Goal: Task Accomplishment & Management: Use online tool/utility

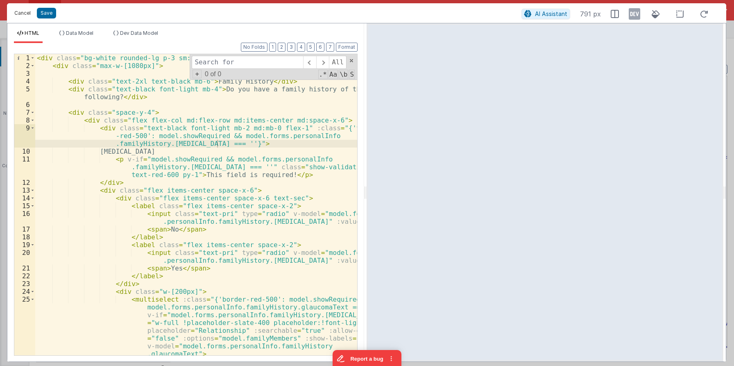
drag, startPoint x: 25, startPoint y: 15, endPoint x: 39, endPoint y: 7, distance: 15.6
click at [26, 15] on button "Cancel" at bounding box center [22, 12] width 25 height 11
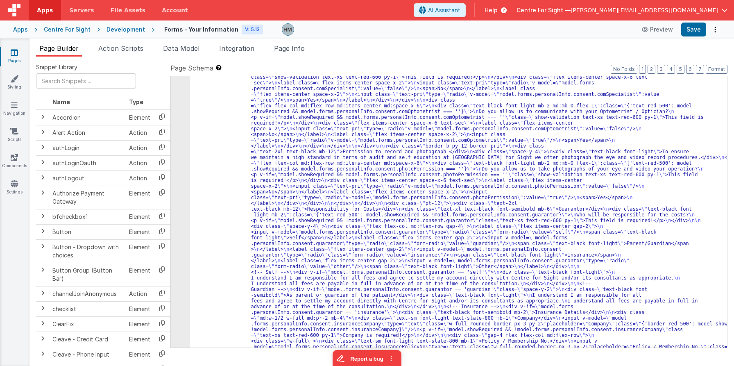
click at [498, 13] on span "Help" at bounding box center [491, 10] width 13 height 8
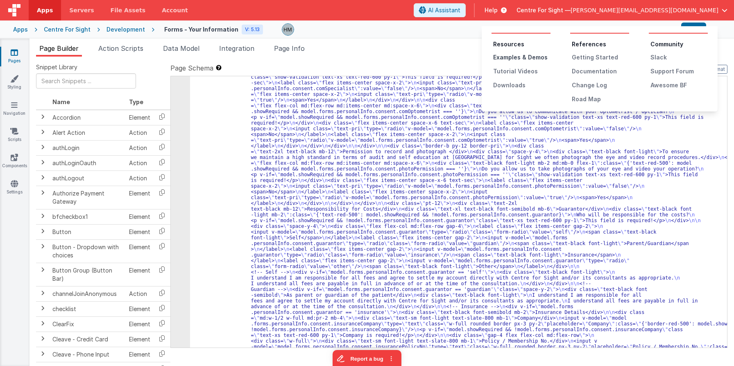
click at [531, 57] on div "Examples & Demos" at bounding box center [521, 57] width 57 height 8
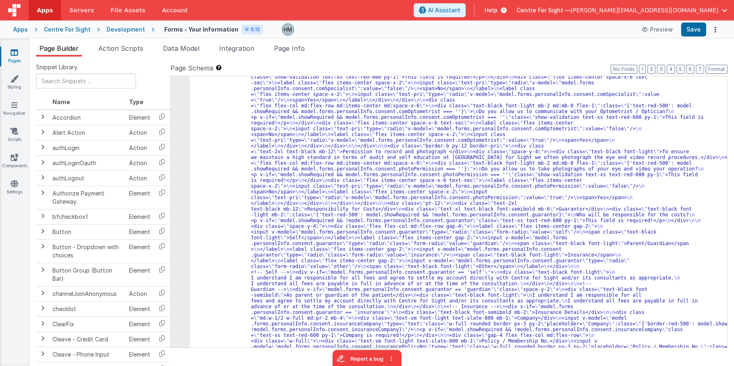
click at [19, 28] on div "Apps" at bounding box center [20, 29] width 15 height 8
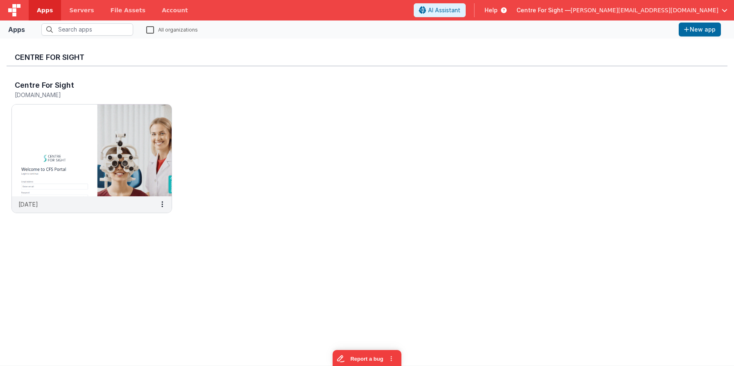
click at [658, 10] on span "[PERSON_NAME][EMAIL_ADDRESS][DOMAIN_NAME]" at bounding box center [645, 10] width 148 height 8
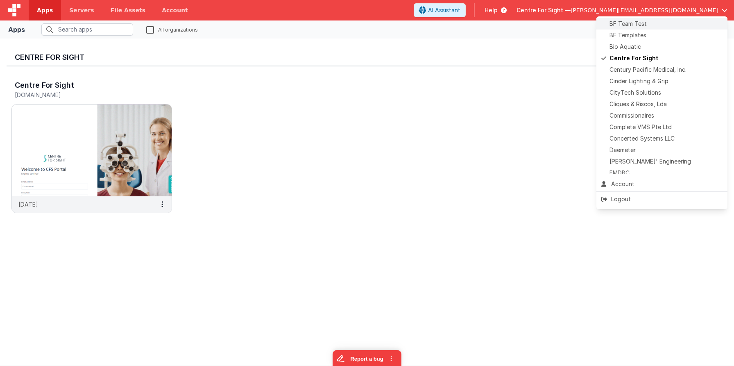
scroll to position [125, 0]
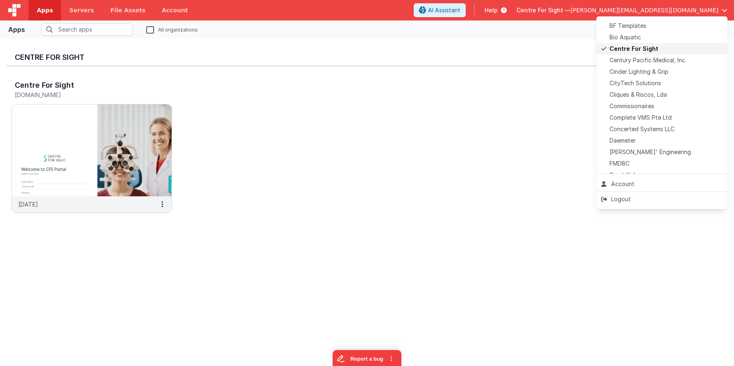
click at [639, 50] on span "Centre For Sight" at bounding box center [634, 49] width 49 height 8
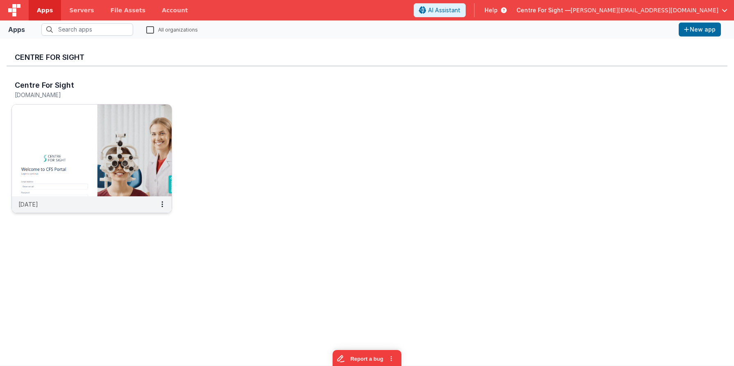
click at [151, 167] on img at bounding box center [92, 151] width 160 height 92
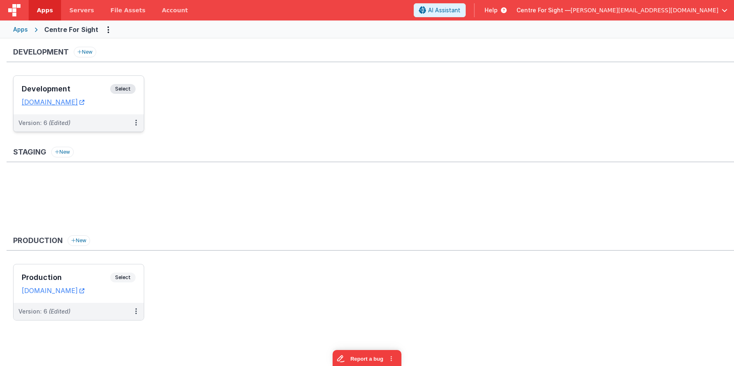
click at [98, 89] on h3 "Development" at bounding box center [66, 89] width 89 height 8
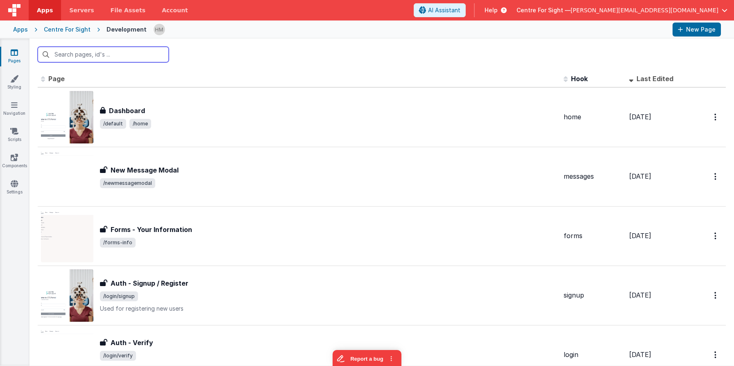
click at [139, 57] on input "text" at bounding box center [103, 55] width 131 height 16
click at [146, 55] on input "text" at bounding box center [103, 55] width 131 height 16
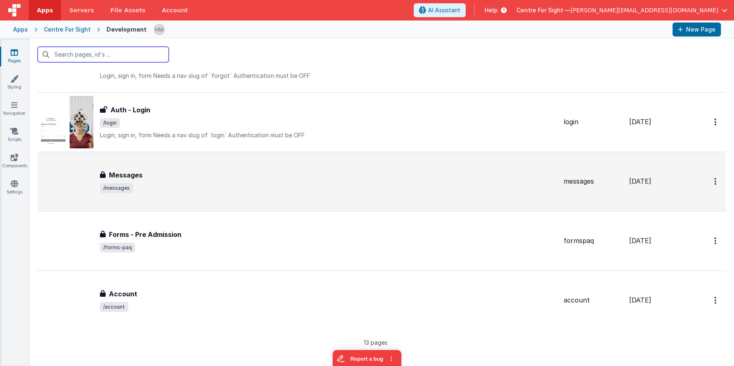
scroll to position [534, 0]
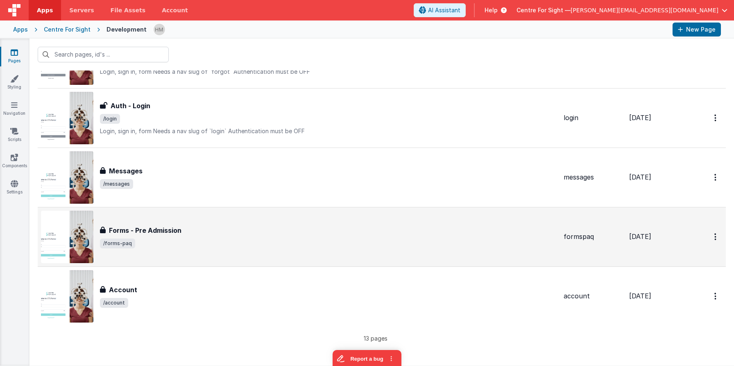
click at [272, 220] on div "Forms - Pre Admission Forms - Pre Admission /forms-paq" at bounding box center [299, 237] width 516 height 52
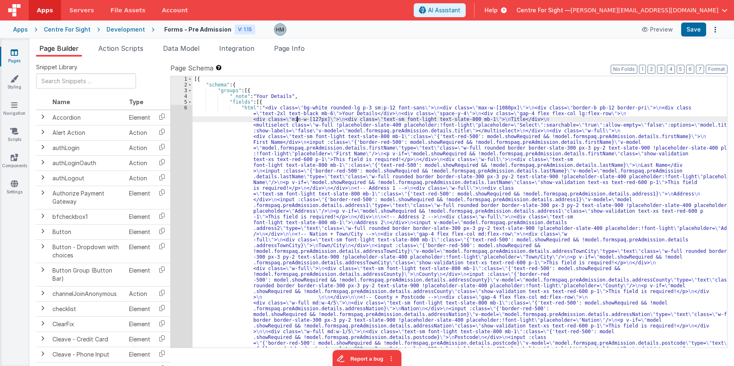
drag, startPoint x: 296, startPoint y: 120, endPoint x: 288, endPoint y: 121, distance: 7.8
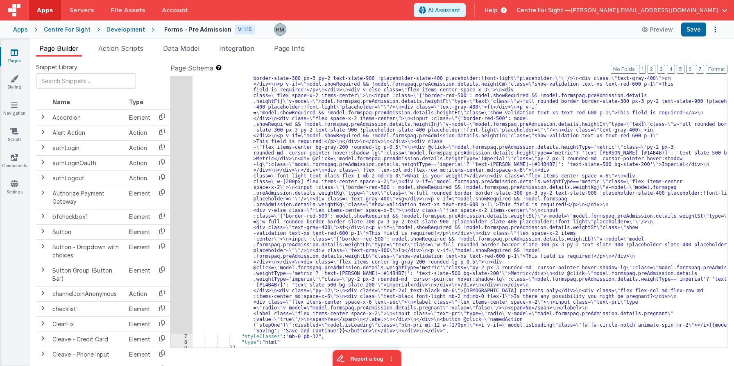
scroll to position [443, 0]
click at [674, 68] on button "4" at bounding box center [671, 69] width 8 height 9
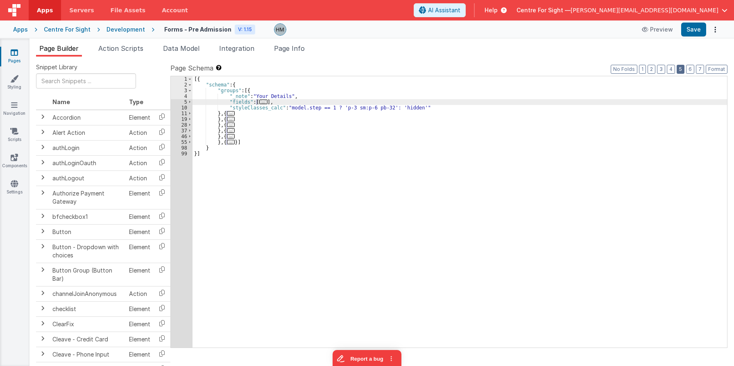
click at [679, 69] on button "5" at bounding box center [681, 69] width 8 height 9
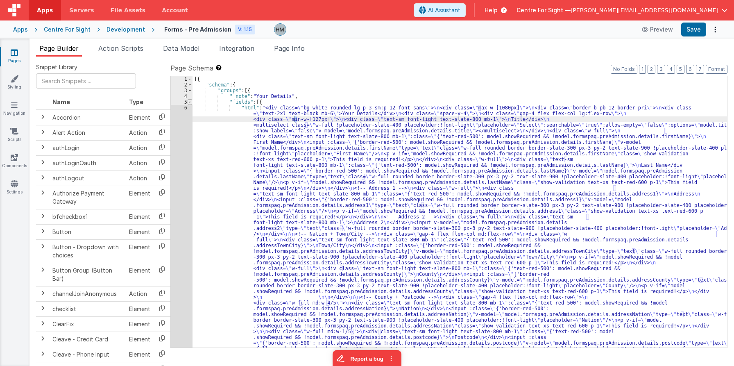
click at [190, 103] on span at bounding box center [190, 102] width 5 height 6
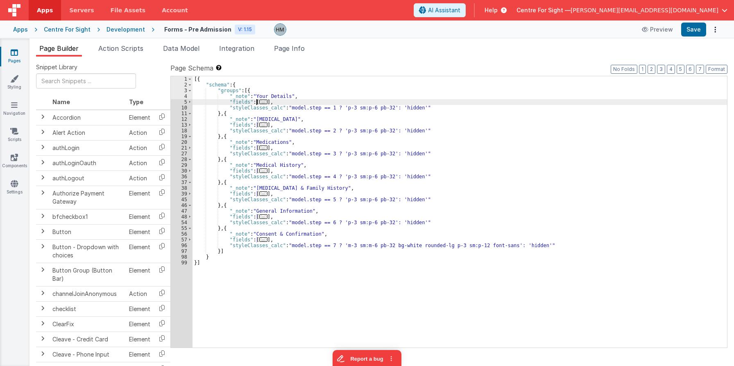
click at [259, 195] on span "..." at bounding box center [263, 193] width 8 height 5
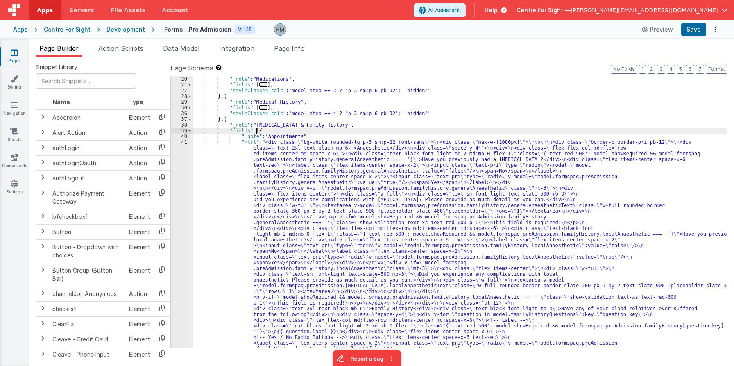
scroll to position [14, 0]
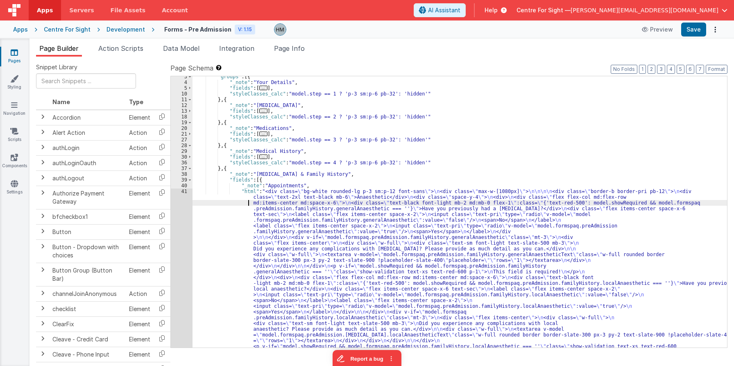
click at [230, 202] on div ""groups" : [{ "_note" : "Your Details" , "fields" : [ ... ] , "styleClasses_cal…" at bounding box center [460, 347] width 535 height 547
click at [187, 193] on div "41" at bounding box center [182, 324] width 22 height 270
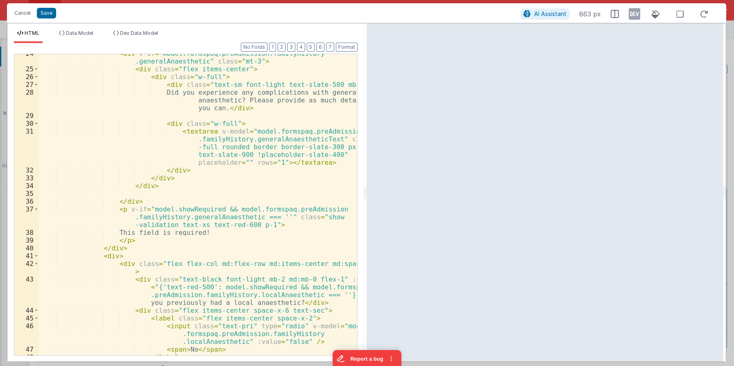
scroll to position [246, 0]
click at [187, 141] on div "< div v-if = "model.formspaq.preAdmission.familyHistory .generalAnaesthetic" cl…" at bounding box center [198, 212] width 318 height 325
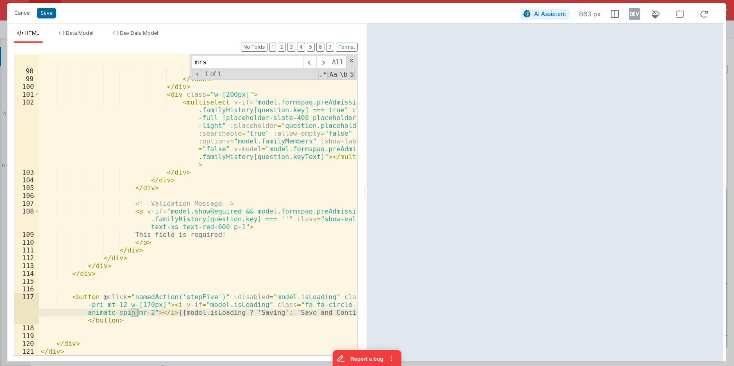
scroll to position [1108, 0]
click at [351, 59] on span at bounding box center [352, 61] width 6 height 6
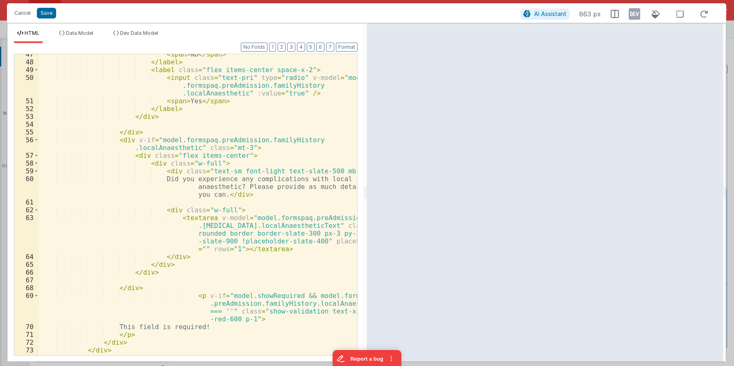
scroll to position [590, 0]
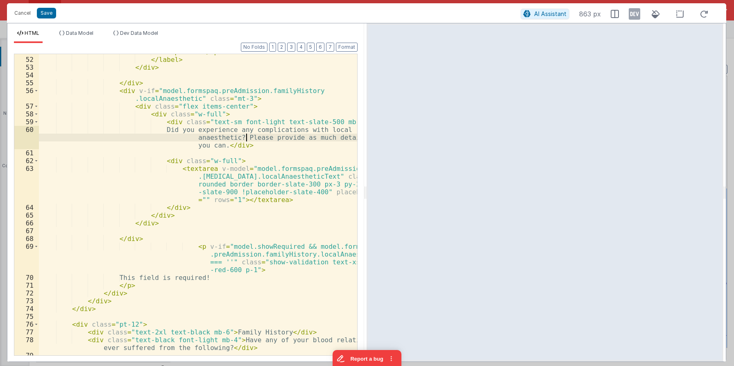
click at [245, 140] on div "< span > Yes </ span > </ label > </ div > </ div > < div v-if = "model.formspa…" at bounding box center [198, 206] width 318 height 317
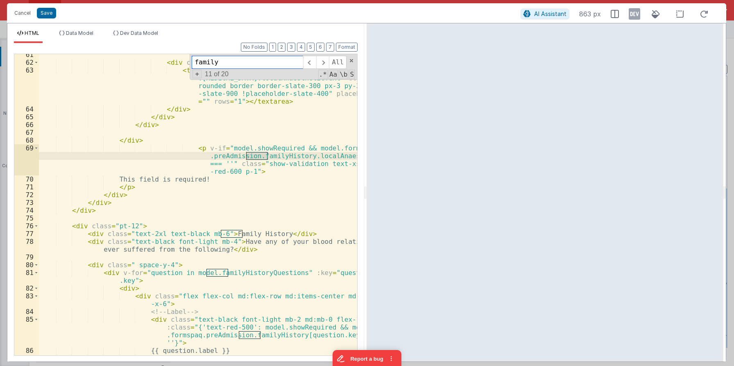
scroll to position [738, 0]
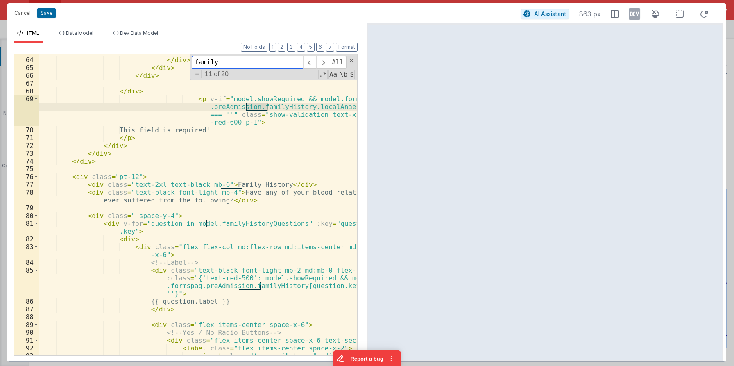
type input "family"
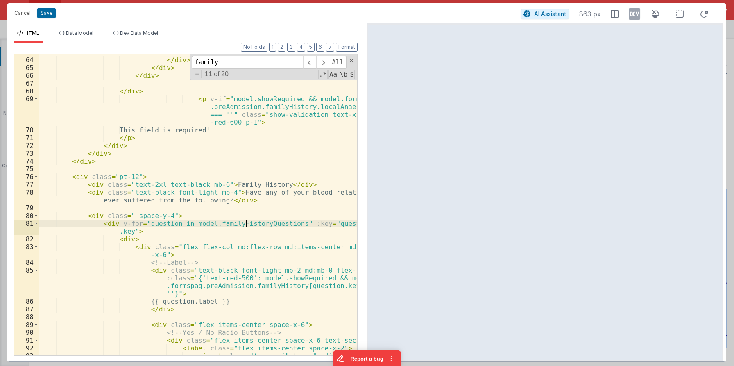
click at [246, 220] on div "< textarea v-model = "model.formspaq.preAdmission .[MEDICAL_DATA].localAnaesthe…" at bounding box center [198, 202] width 318 height 371
click at [86, 42] on li "Data Model" at bounding box center [76, 36] width 41 height 13
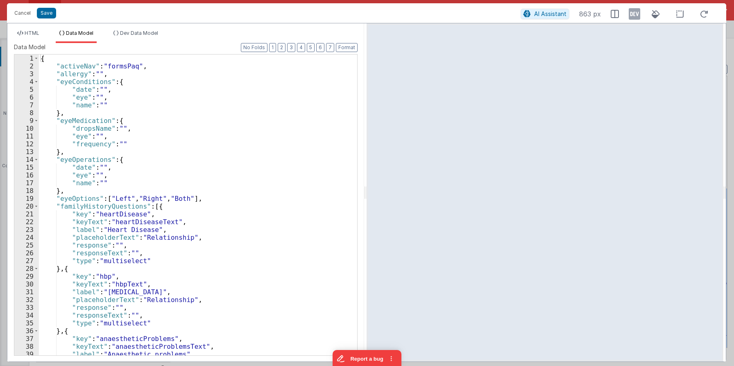
click at [176, 111] on div "{ "activeNav" : "formsPaq" , "allergy" : "" , "eyeConditions" : { "date" : "" ,…" at bounding box center [198, 213] width 318 height 316
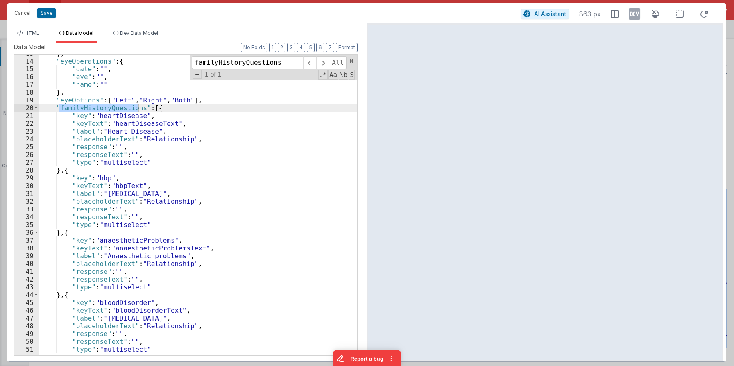
scroll to position [98, 0]
type input "familyHistoryQuestions"
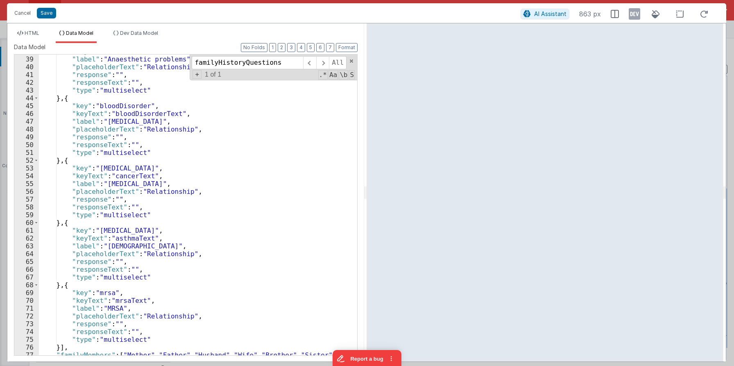
scroll to position [344, 0]
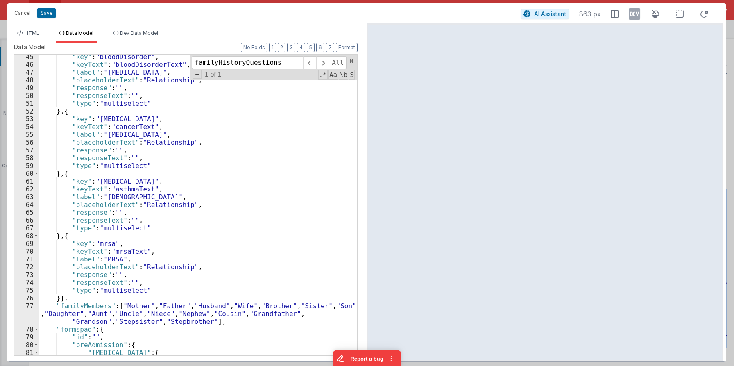
click at [103, 244] on div ""key" : "bloodDisorder" , "keyText" : "bloodDisorderText" , "label" : "[MEDICAL…" at bounding box center [198, 211] width 318 height 316
click at [127, 252] on div ""key" : "bloodDisorder" , "keyText" : "bloodDisorderText" , "label" : "[MEDICAL…" at bounding box center [198, 211] width 318 height 316
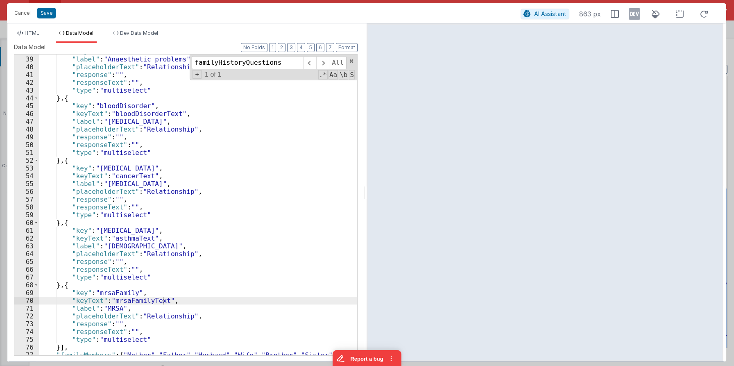
click at [136, 106] on div ""keyText" : "anaestheticProblemsText" , "label" : "Anaesthetic problems" , "pla…" at bounding box center [198, 214] width 318 height 332
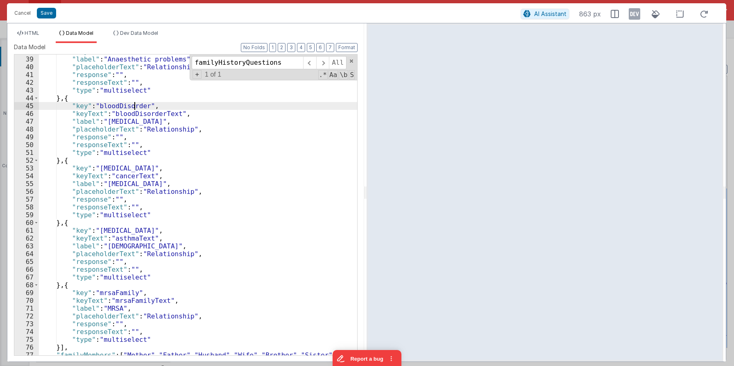
click at [136, 106] on div ""keyText" : "anaestheticProblemsText" , "label" : "Anaesthetic problems" , "pla…" at bounding box center [198, 214] width 318 height 332
click at [154, 115] on div ""keyText" : "anaestheticProblemsText" , "label" : "Anaesthetic problems" , "pla…" at bounding box center [198, 214] width 318 height 332
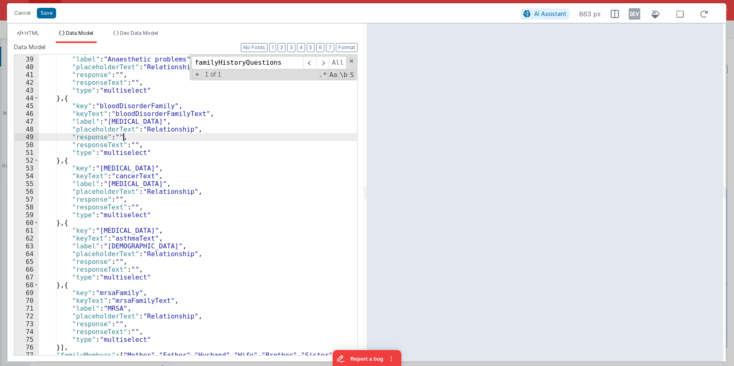
click at [271, 136] on div ""keyText" : "anaestheticProblemsText" , "label" : "Anaesthetic problems" , "pla…" at bounding box center [198, 214] width 318 height 332
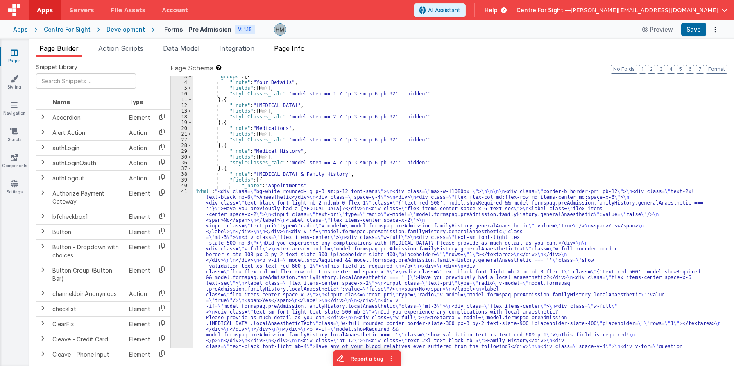
click at [296, 45] on span "Page Info" at bounding box center [289, 48] width 31 height 8
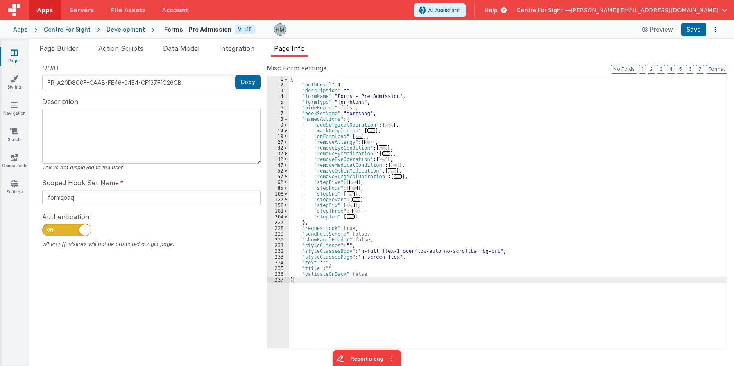
click at [460, 129] on div "{ "authLevel" : 1 , "description" : "" , "formName" : "Forms - Pre Admission" ,…" at bounding box center [508, 217] width 439 height 283
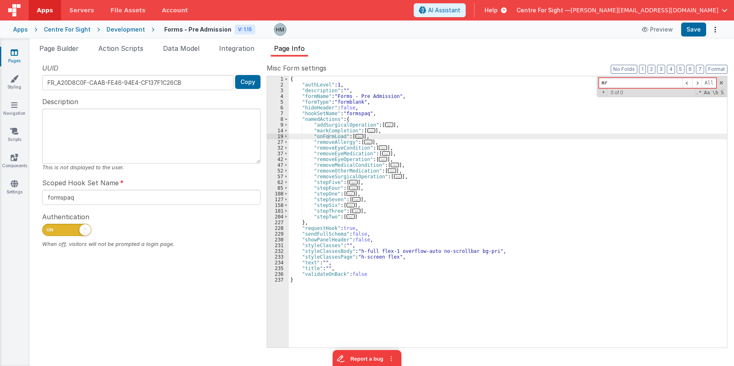
type input "m"
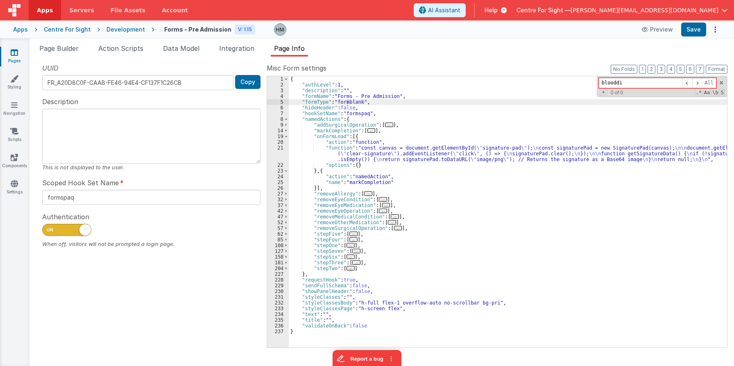
type input "blooddi"
click at [457, 127] on div "{ "authLevel" : 1 , "description" : "" , "formName" : "Forms - Pre Admission" ,…" at bounding box center [508, 217] width 439 height 283
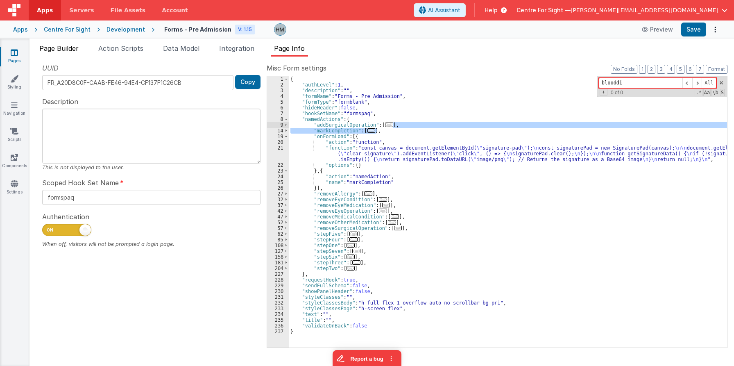
click at [71, 49] on span "Page Builder" at bounding box center [58, 48] width 39 height 8
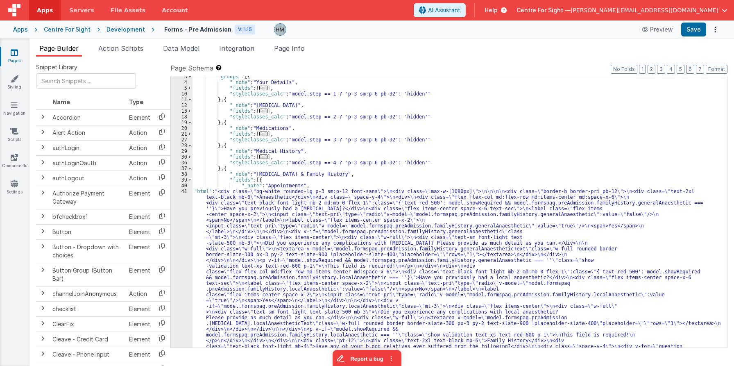
scroll to position [14, 0]
click at [259, 158] on span "..." at bounding box center [263, 157] width 8 height 5
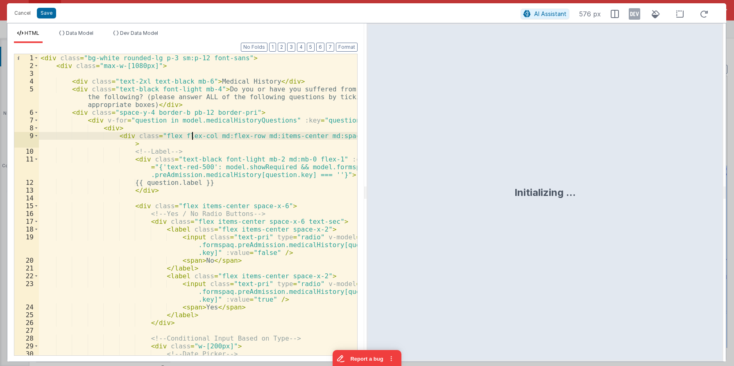
click at [193, 136] on div "< div class = "bg-white rounded-lg p-3 sm:p-12 font-sans" > < div class = "max-…" at bounding box center [198, 228] width 318 height 348
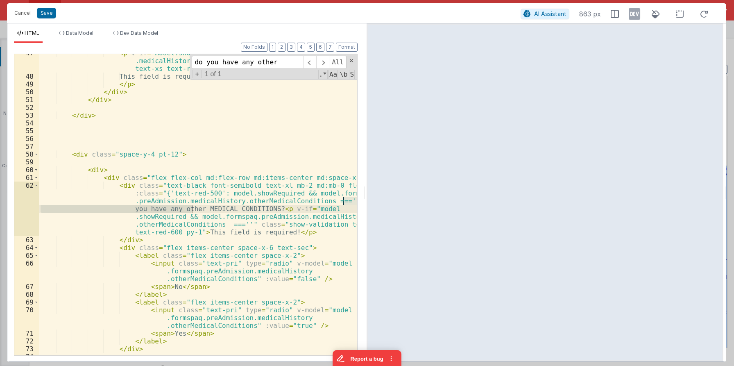
scroll to position [623, 0]
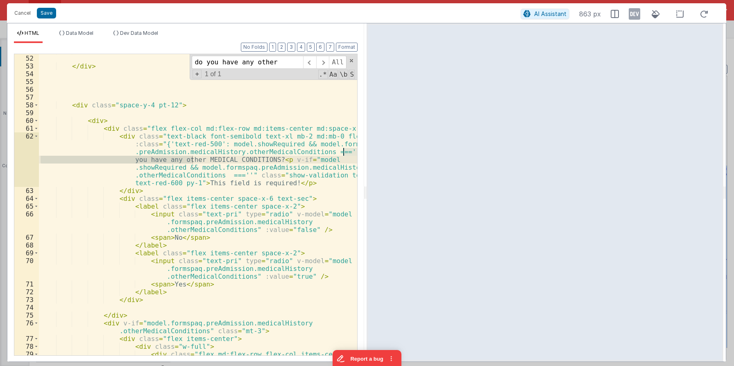
type input "do you have any other"
click at [96, 124] on div "</ div > </ div > < div class = "space-y-4 pt-12" > < div > < div class = "flex…" at bounding box center [198, 205] width 318 height 317
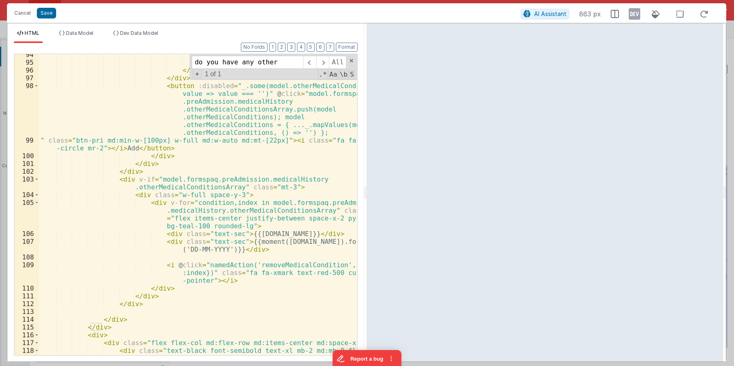
scroll to position [1114, 0]
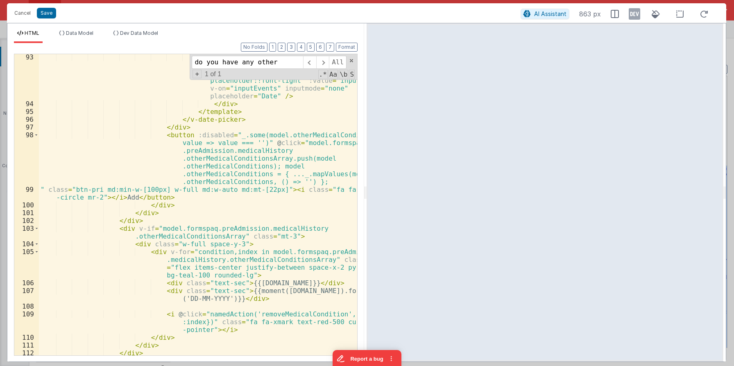
click at [247, 158] on div "< input class = "flex-grow py-2 px-3 border border-slate-300 rounded w-full tex…" at bounding box center [198, 231] width 318 height 356
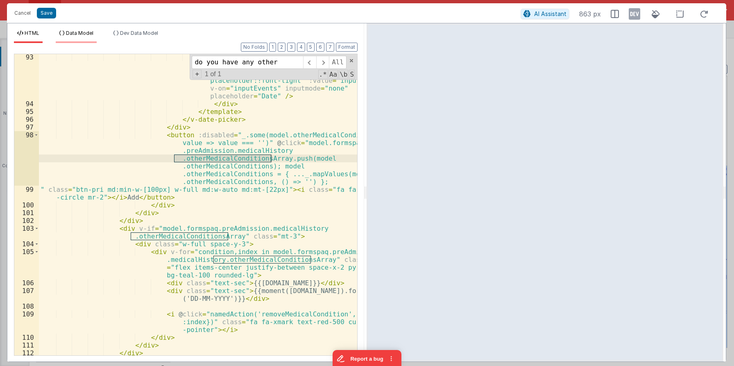
click at [96, 34] on li "Data Model" at bounding box center [76, 36] width 41 height 13
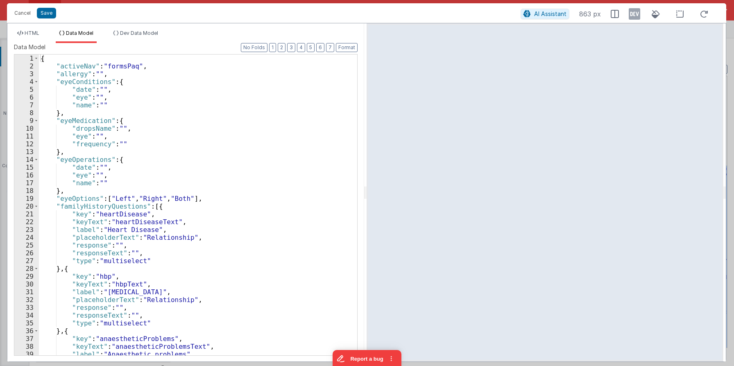
click at [182, 117] on div "{ "activeNav" : "formsPaq" , "allergy" : "" , "eyeConditions" : { "date" : "" ,…" at bounding box center [198, 213] width 318 height 316
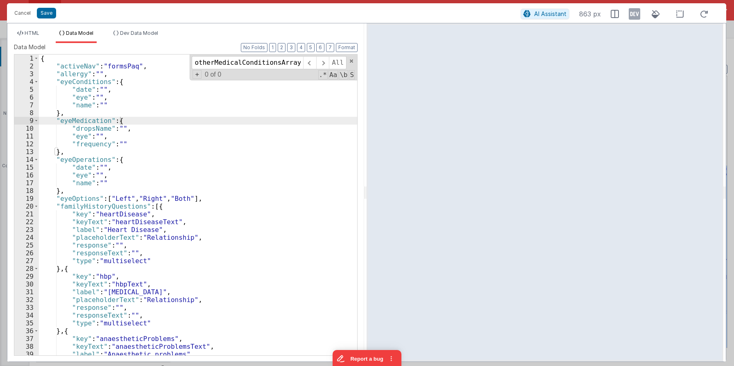
scroll to position [1329, 0]
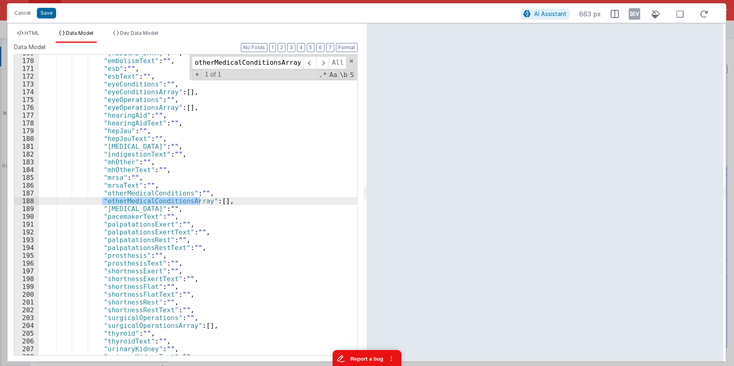
type input "otherMedicalConditionsArray"
click at [27, 39] on li "HTML" at bounding box center [28, 36] width 29 height 13
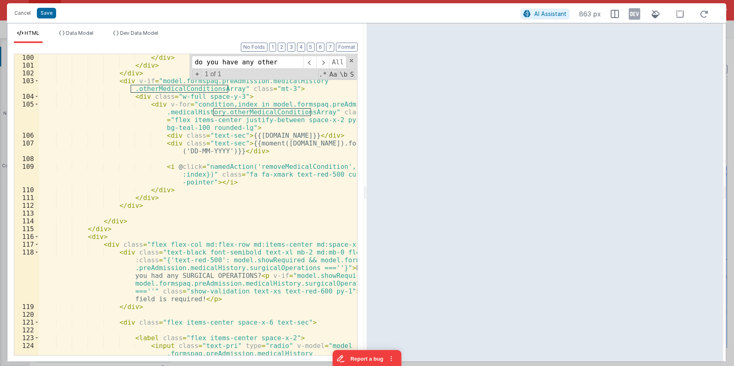
scroll to position [1262, 0]
click at [95, 236] on div "</ div > </ div > </ div > < div v-if = "model.formspaq.preAdmission.medicalHis…" at bounding box center [198, 220] width 318 height 332
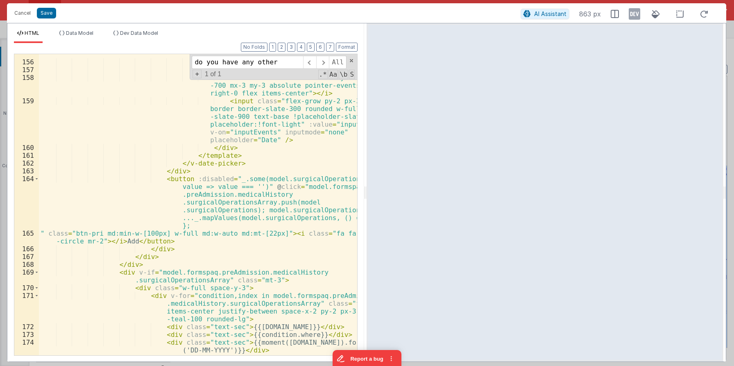
scroll to position [1951, 0]
click at [232, 202] on div "< div class = "text-sm font-light text -slate-800 mb-1" > Date </ div > < i cla…" at bounding box center [198, 205] width 318 height 325
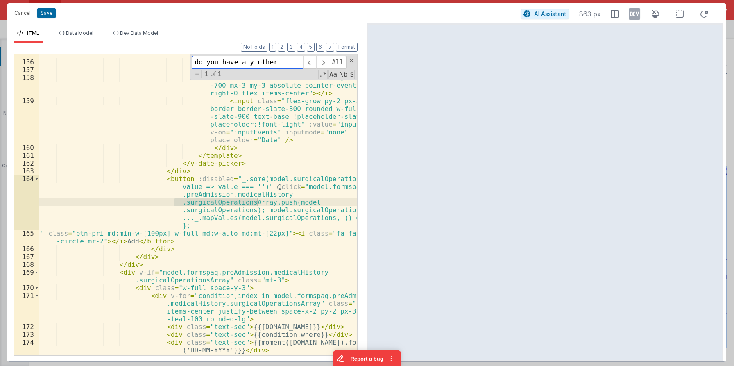
drag, startPoint x: 280, startPoint y: 64, endPoint x: 146, endPoint y: 55, distance: 134.3
click at [192, 56] on input "do you have any other" at bounding box center [247, 62] width 111 height 13
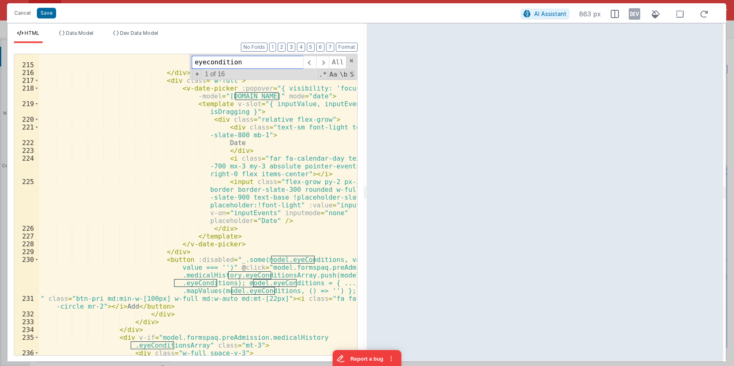
scroll to position [2807, 0]
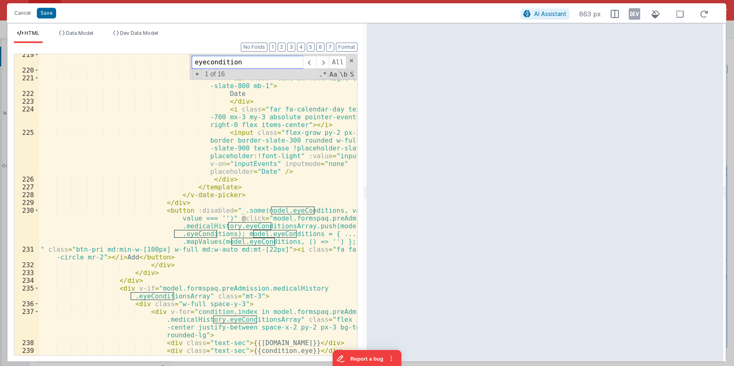
type input "eyecondition"
click at [278, 228] on div "< template v-slot = "{ inputValue, inputEvents, isDragging }" > < div class = "…" at bounding box center [198, 217] width 318 height 332
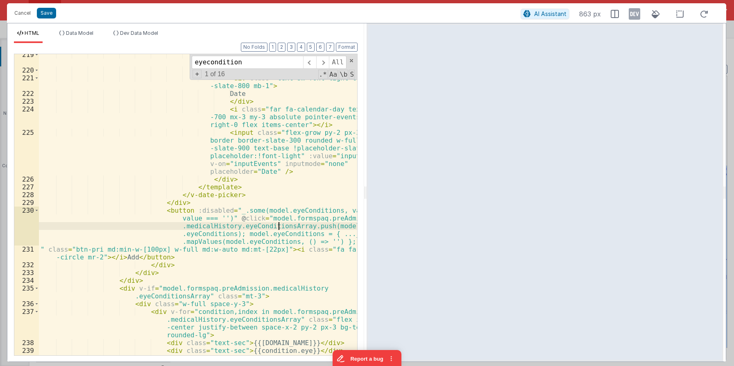
click at [278, 228] on div "< template v-slot = "{ inputValue, inputEvents, isDragging }" > < div class = "…" at bounding box center [198, 217] width 318 height 332
click at [81, 38] on li "Data Model" at bounding box center [76, 36] width 41 height 13
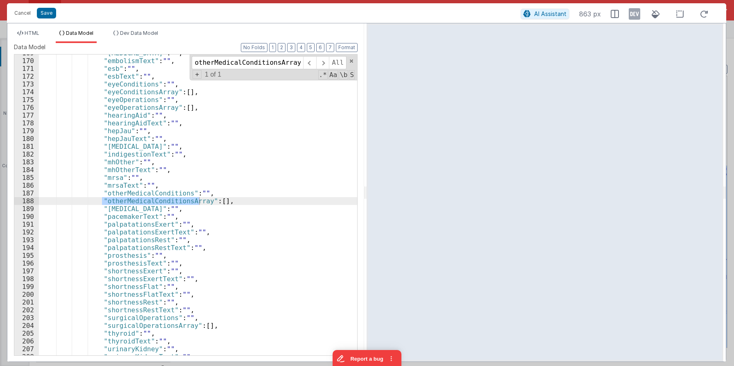
click at [184, 175] on div ""[MEDICAL_DATA]" : "" , "embolismText" : "" , "esb" : "" , "esbText" : "" , "ey…" at bounding box center [198, 207] width 318 height 316
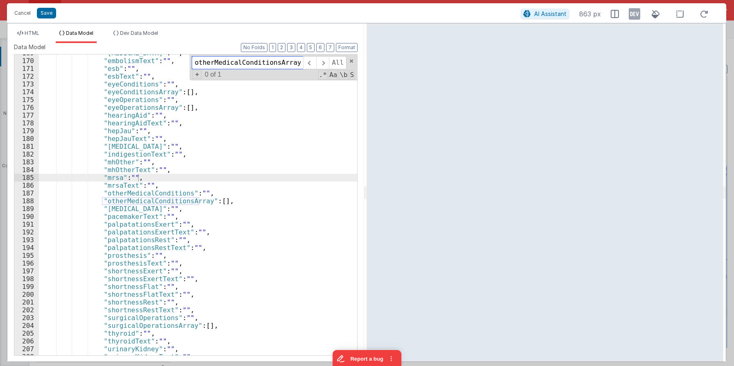
paste input "eye"
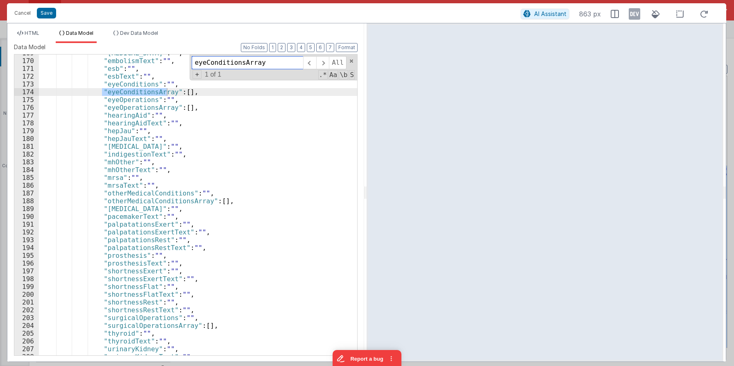
drag, startPoint x: 198, startPoint y: 58, endPoint x: 156, endPoint y: 53, distance: 41.7
click at [192, 56] on input "eyeConditionsArray" at bounding box center [247, 62] width 111 height 13
type input "eyeConditionsArray"
click at [143, 110] on div ""[MEDICAL_DATA]" : "" , "embolismText" : "" , "esb" : "" , "esbText" : "" , "ey…" at bounding box center [198, 207] width 318 height 316
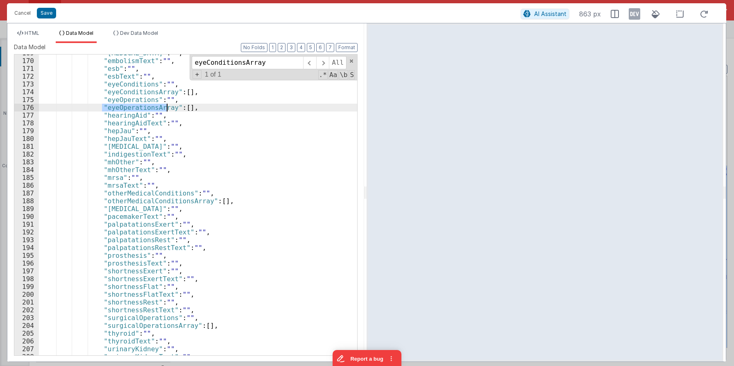
click at [143, 110] on div ""[MEDICAL_DATA]" : "" , "embolismText" : "" , "esb" : "" , "esbText" : "" , "ey…" at bounding box center [198, 207] width 318 height 316
click at [25, 12] on button "Cancel" at bounding box center [22, 12] width 25 height 11
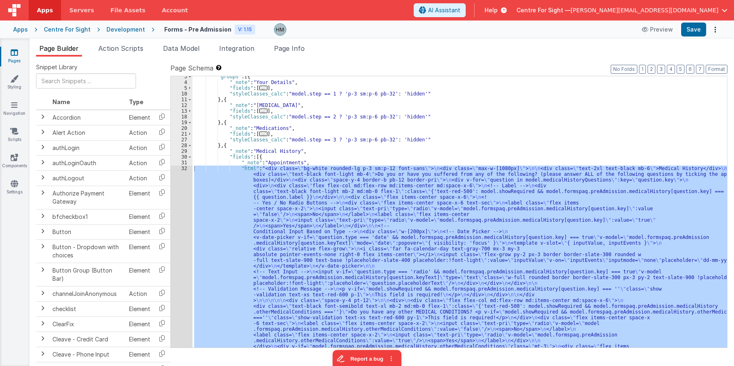
click at [129, 31] on div "Development" at bounding box center [126, 29] width 39 height 8
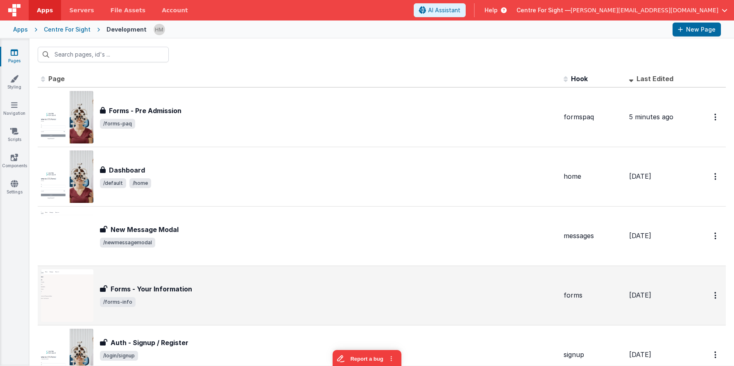
click at [265, 273] on div "Forms - Your Information Forms - Your Information /forms-info" at bounding box center [299, 295] width 516 height 52
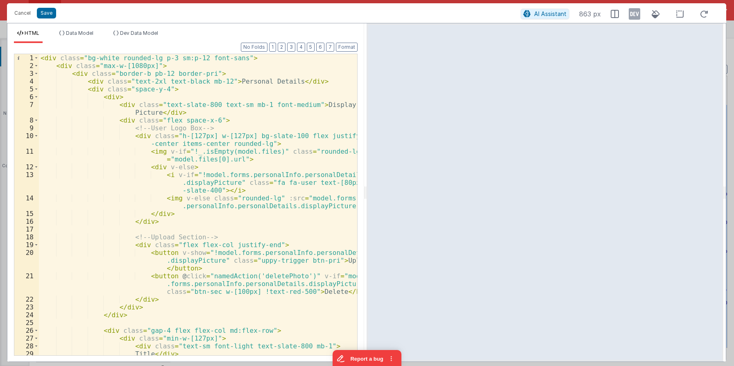
click at [201, 99] on div "< div class = "bg-white rounded-lg p-3 sm:p-12 font-sans" > < div class = "max-…" at bounding box center [198, 228] width 318 height 348
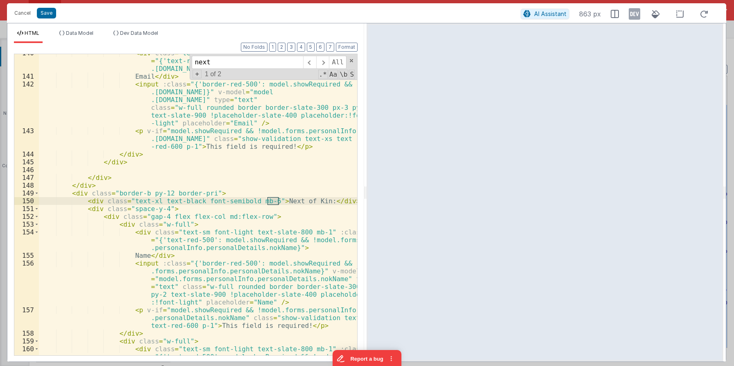
scroll to position [2006, 0]
click at [265, 247] on div "< div class = "text-sm font-light text-slate-800 mb-1" :class = "{'text-red-500…" at bounding box center [198, 223] width 318 height 348
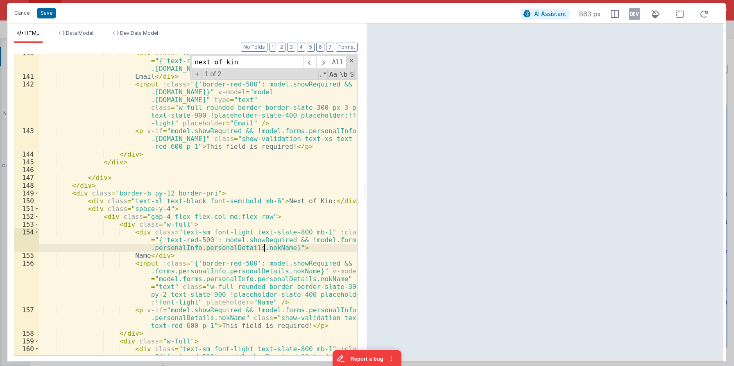
click at [265, 247] on div "< div class = "text-sm font-light text-slate-800 mb-1" :class = "{'text-red-500…" at bounding box center [198, 223] width 318 height 348
click at [267, 195] on div "< div class = "text-sm font-light text-slate-800 mb-1" :class = "{'text-red-500…" at bounding box center [198, 223] width 318 height 348
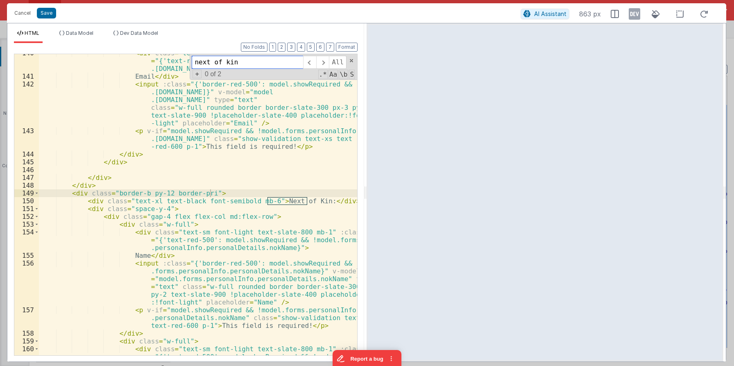
paste input "okName"
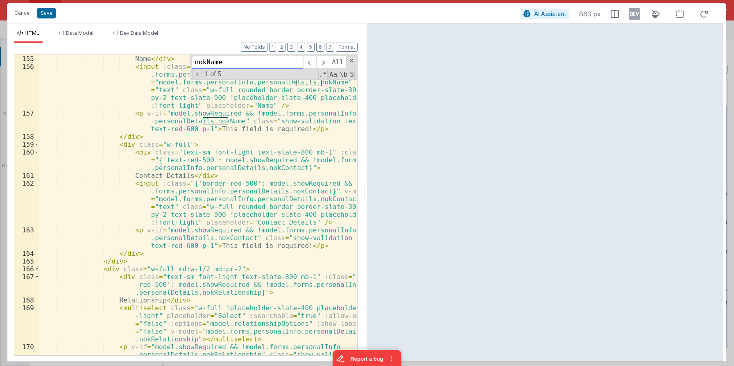
scroll to position [2252, 0]
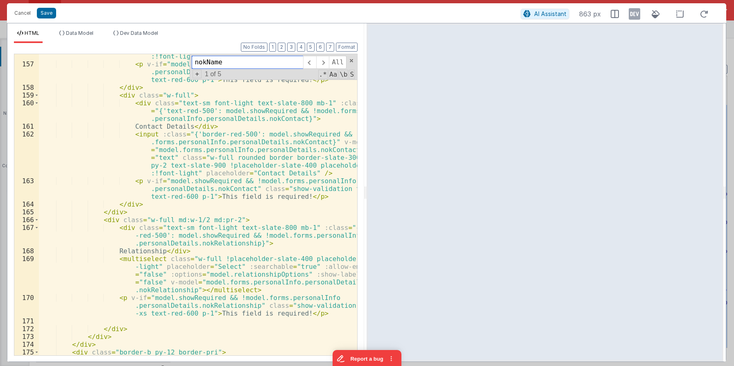
type input "nokName"
click at [19, 14] on button "Cancel" at bounding box center [22, 12] width 25 height 11
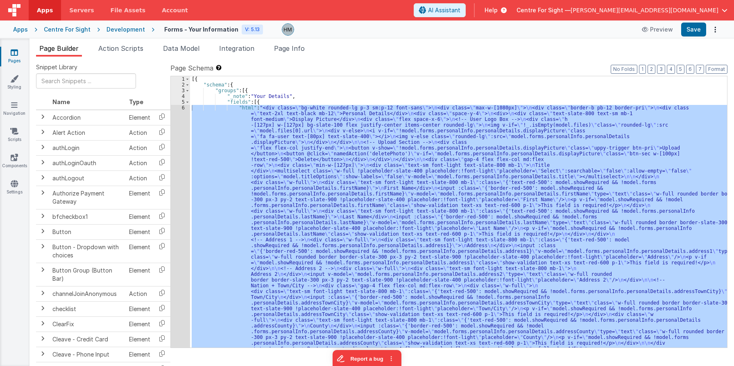
click at [21, 61] on link "Pages" at bounding box center [15, 56] width 30 height 16
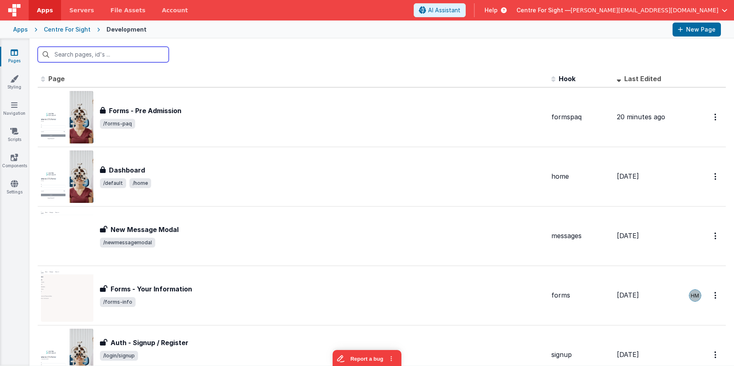
click at [116, 52] on input "text" at bounding box center [103, 55] width 131 height 16
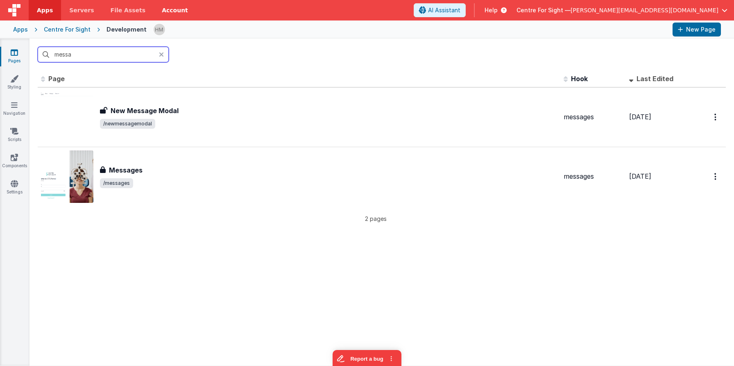
type input "messa"
click at [162, 55] on icon at bounding box center [161, 54] width 5 height 7
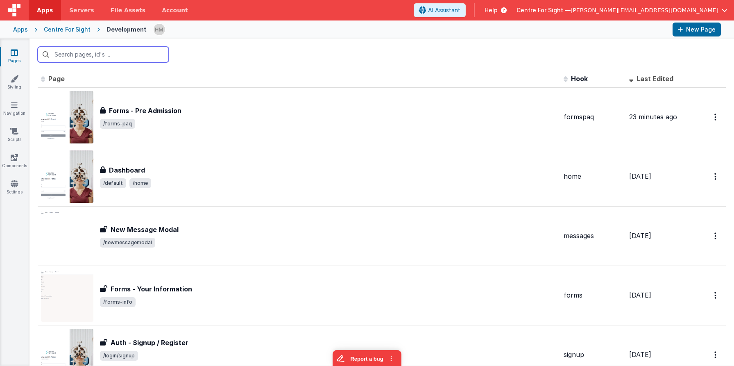
click at [158, 55] on input "text" at bounding box center [103, 55] width 131 height 16
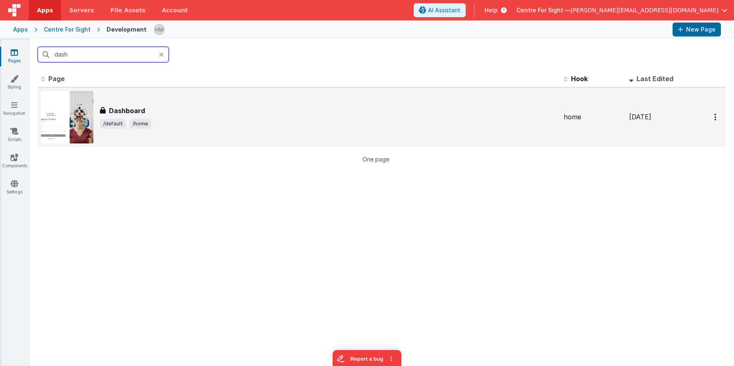
type input "dash"
click at [194, 114] on div "Dashboard" at bounding box center [328, 111] width 457 height 10
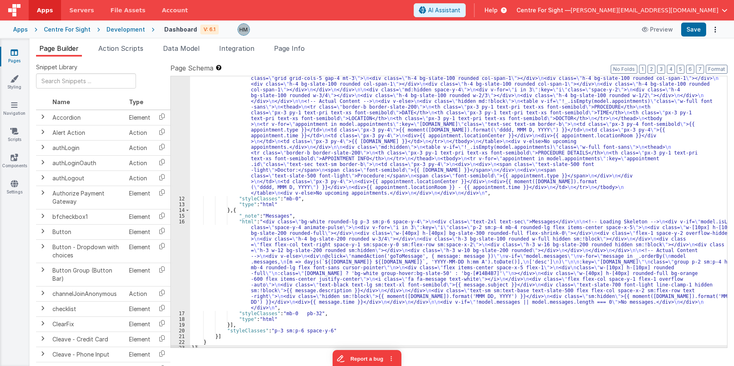
scroll to position [102, 0]
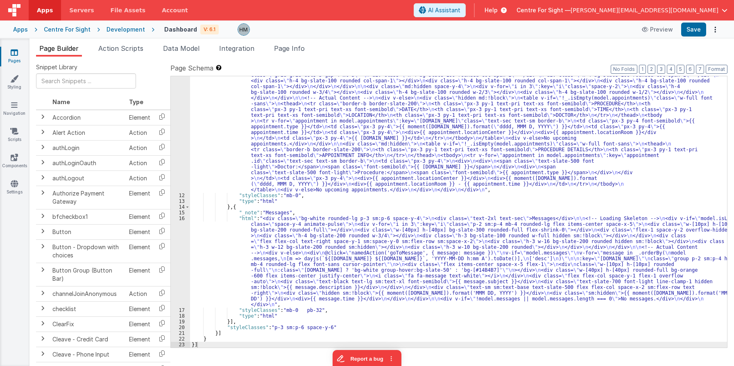
click at [228, 246] on div ""html" : "<div class= \" bg-white rounded-lg p-3 sm:p-6 space-y-4 \" > \n <div …" at bounding box center [458, 259] width 537 height 421
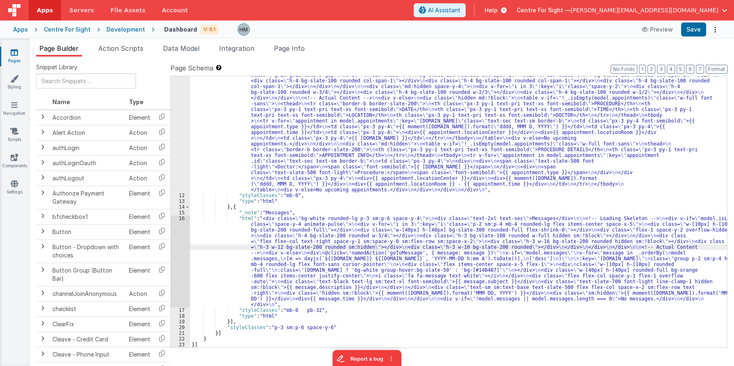
click at [184, 219] on div "16" at bounding box center [180, 262] width 19 height 92
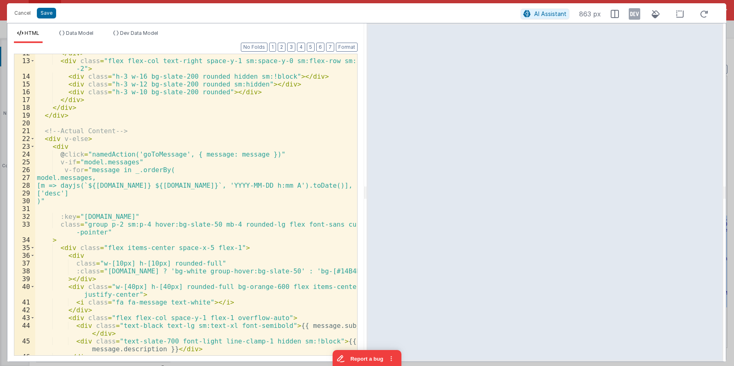
scroll to position [98, 0]
click at [131, 34] on span "Dev Data Model" at bounding box center [139, 33] width 38 height 6
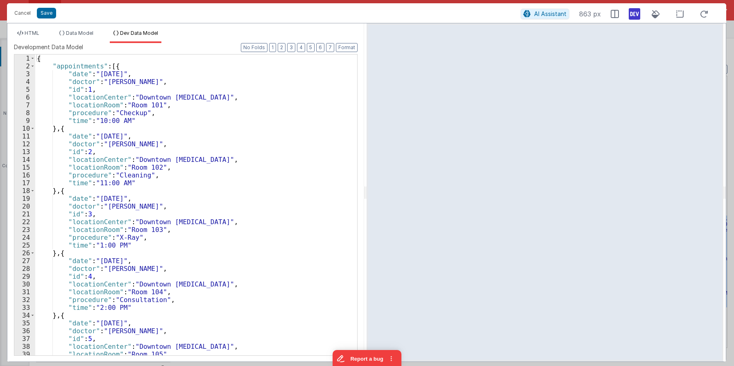
click at [635, 15] on icon at bounding box center [634, 13] width 11 height 13
click at [46, 36] on ul "HTML Data Model Dev Data Model" at bounding box center [185, 36] width 357 height 13
click at [38, 32] on span "HTML" at bounding box center [32, 33] width 15 height 6
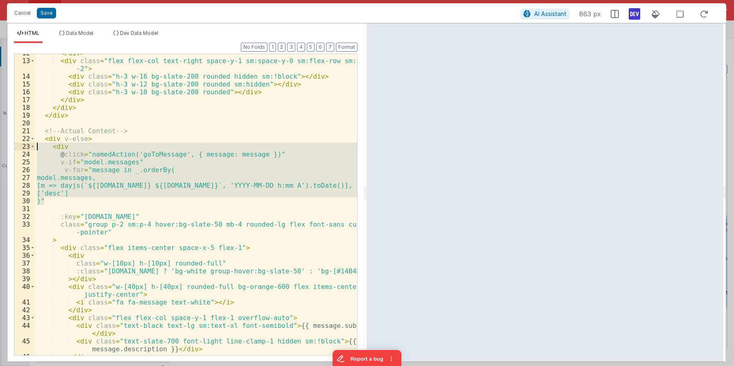
drag, startPoint x: 45, startPoint y: 198, endPoint x: 14, endPoint y: 146, distance: 60.7
click at [35, 146] on div "</ div > < div class = "flex flex-col text-right space-y-1 sm:space-y-0 sm:flex…" at bounding box center [196, 204] width 322 height 301
click at [49, 187] on div "</ div > < div class = "flex flex-col text-right space-y-1 sm:space-y-0 sm:flex…" at bounding box center [196, 204] width 322 height 301
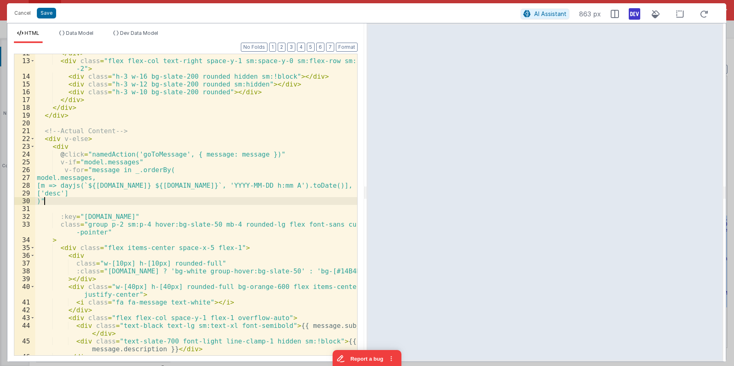
click at [45, 200] on div "</ div > < div class = "flex flex-col text-right space-y-1 sm:space-y-0 sm:flex…" at bounding box center [196, 207] width 322 height 317
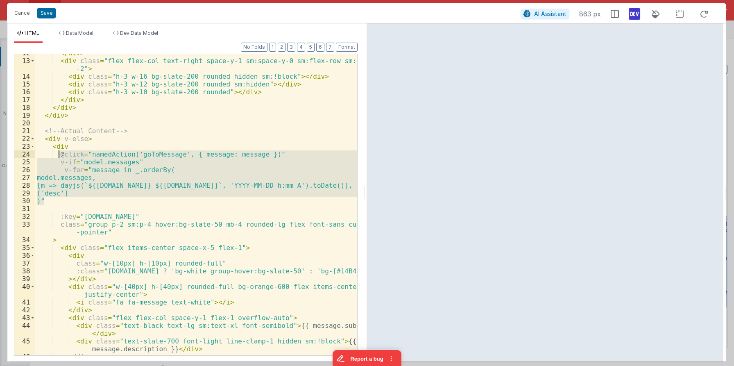
drag, startPoint x: 49, startPoint y: 200, endPoint x: 58, endPoint y: 157, distance: 43.7
click at [58, 157] on div "</ div > < div class = "flex flex-col text-right space-y-1 sm:space-y-0 sm:flex…" at bounding box center [196, 207] width 322 height 317
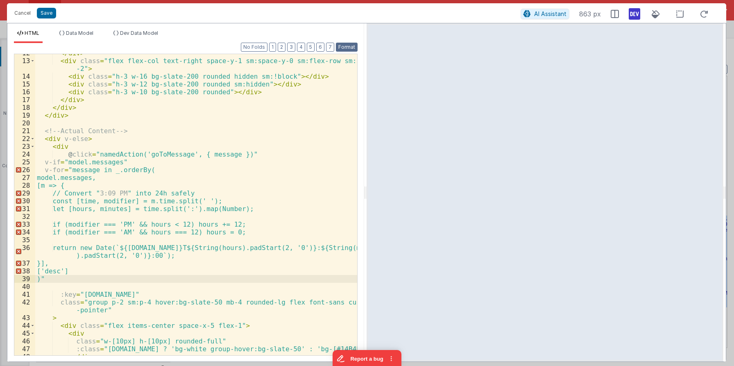
click at [346, 50] on button "Format" at bounding box center [347, 47] width 22 height 9
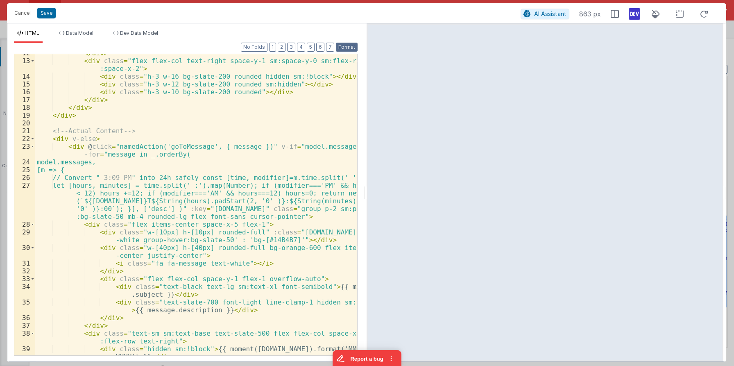
scroll to position [106, 0]
click at [73, 146] on div "</ div > < div class = "flex flex-col text-right space-y-1 sm:space-y-0 sm:flex…" at bounding box center [196, 211] width 322 height 325
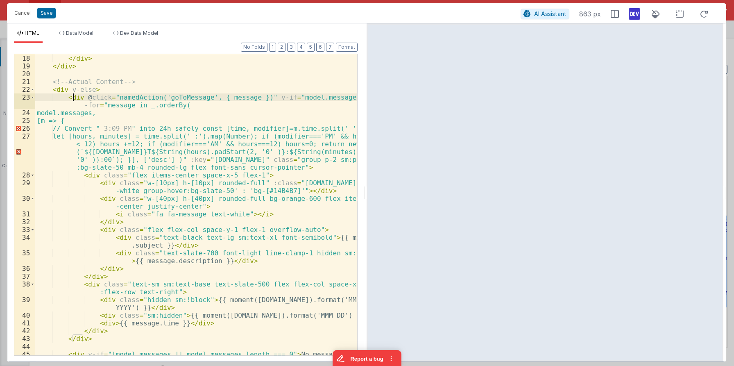
scroll to position [174, 0]
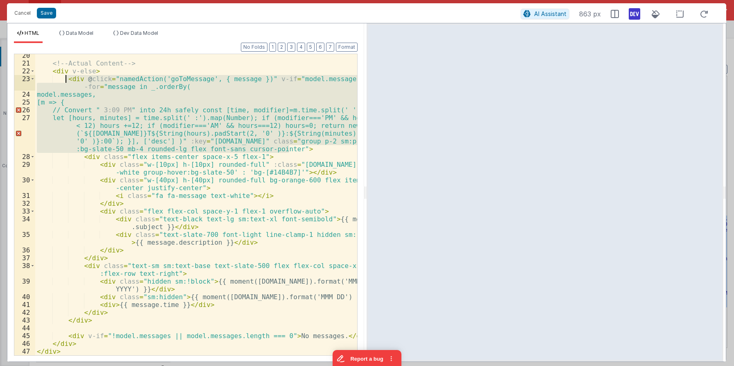
drag, startPoint x: 296, startPoint y: 150, endPoint x: 66, endPoint y: 82, distance: 240.2
click at [66, 82] on div "<!-- Actual Content --> < div v-else > < div @ click = "namedAction('goToMessag…" at bounding box center [196, 210] width 322 height 317
click at [290, 148] on div "<!-- Actual Content --> < div v-else > < div @ click = "namedAction('goToMessag…" at bounding box center [196, 204] width 322 height 301
drag, startPoint x: 292, startPoint y: 148, endPoint x: 66, endPoint y: 80, distance: 236.4
click at [66, 80] on div "<!-- Actual Content --> < div v-else > < div @ click = "namedAction('goToMessag…" at bounding box center [196, 210] width 322 height 317
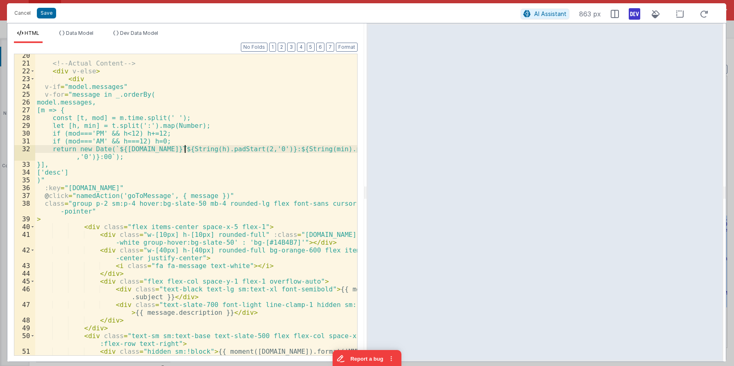
click at [185, 152] on div "<!-- Actual Content --> < div v-else > < div v-if = "model.messages" v-for = "m…" at bounding box center [196, 214] width 322 height 325
click at [350, 44] on button "Format" at bounding box center [347, 47] width 22 height 9
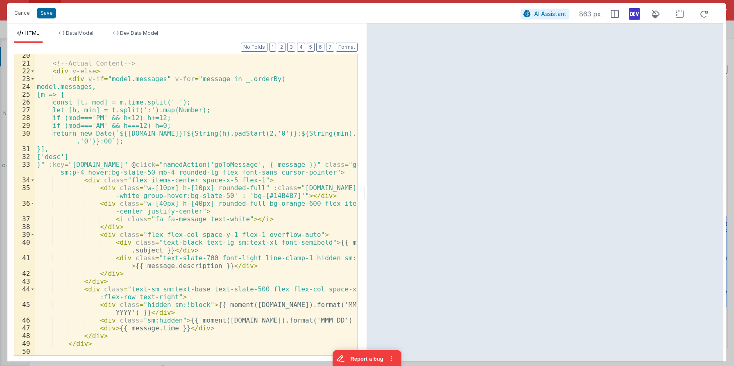
click at [290, 150] on div "<!-- Actual Content --> < div v-else > < div v-if = "model.messages" v-for = "m…" at bounding box center [196, 210] width 322 height 317
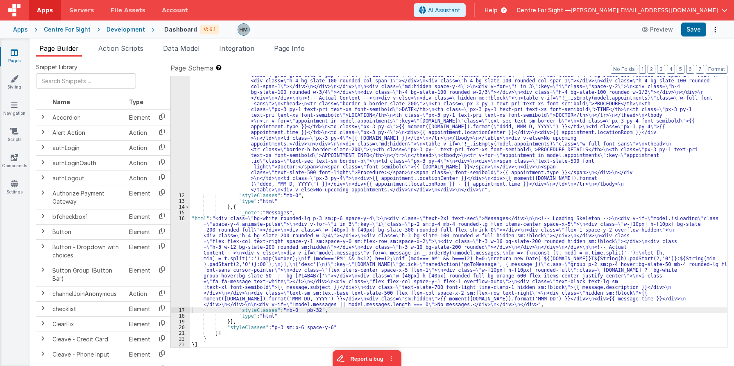
click at [13, 57] on link "Pages" at bounding box center [15, 56] width 30 height 16
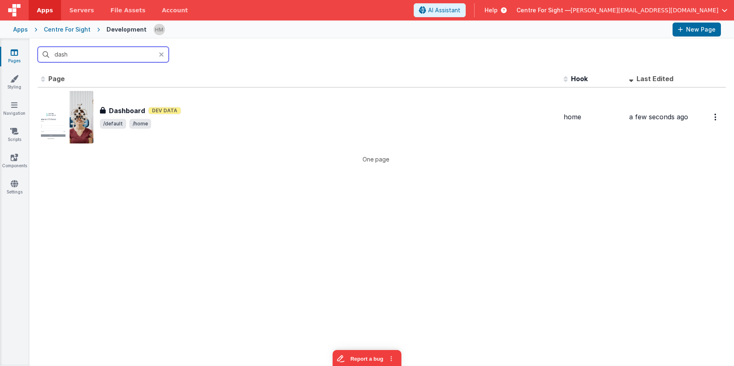
click at [159, 52] on input "dash" at bounding box center [103, 55] width 131 height 16
click at [161, 54] on icon at bounding box center [161, 54] width 5 height 7
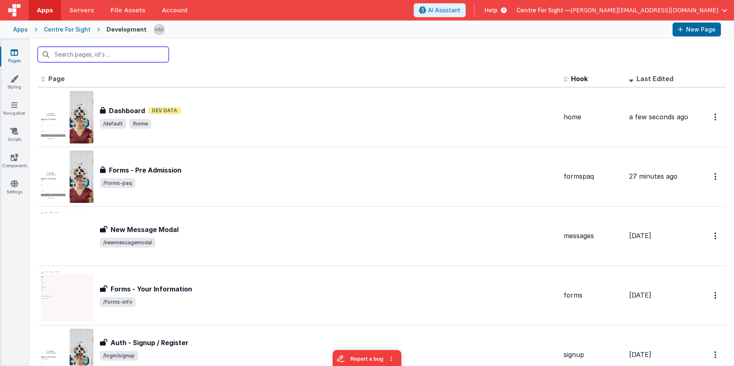
click at [154, 52] on input "text" at bounding box center [103, 55] width 131 height 16
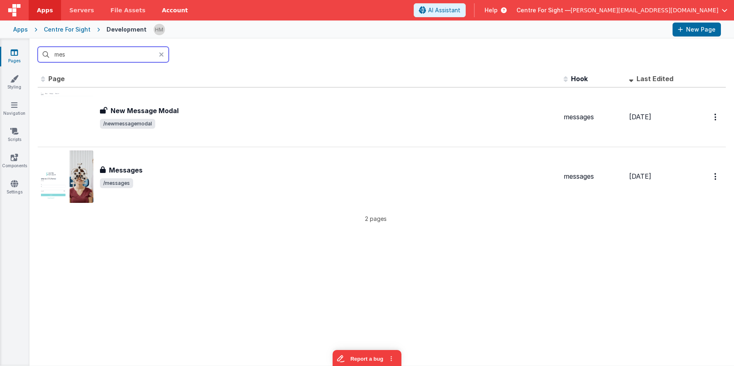
type input "mes"
click at [23, 102] on link "Navigation" at bounding box center [15, 109] width 30 height 16
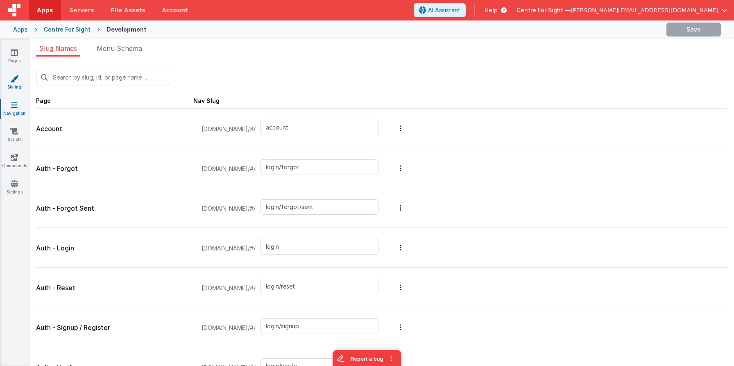
click at [15, 83] on link "Styling" at bounding box center [15, 83] width 30 height 16
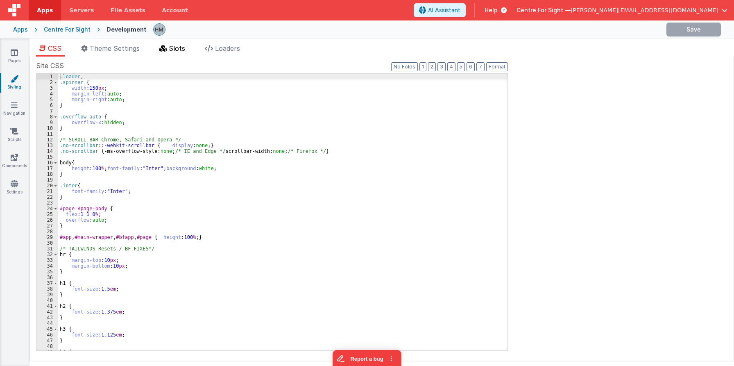
click at [185, 45] on span "Slots" at bounding box center [177, 48] width 16 height 8
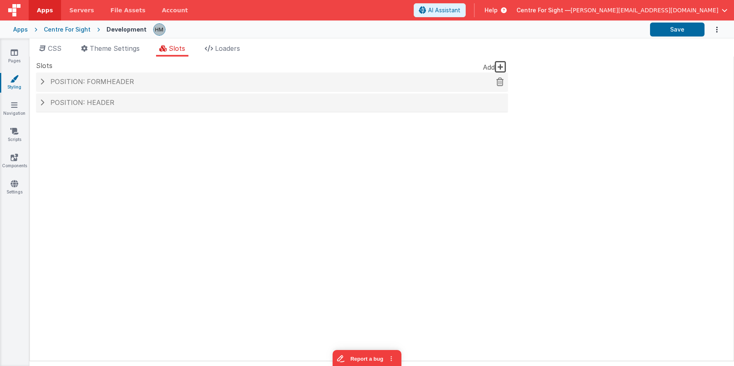
click at [175, 85] on h4 "Position: formHeader" at bounding box center [272, 81] width 464 height 7
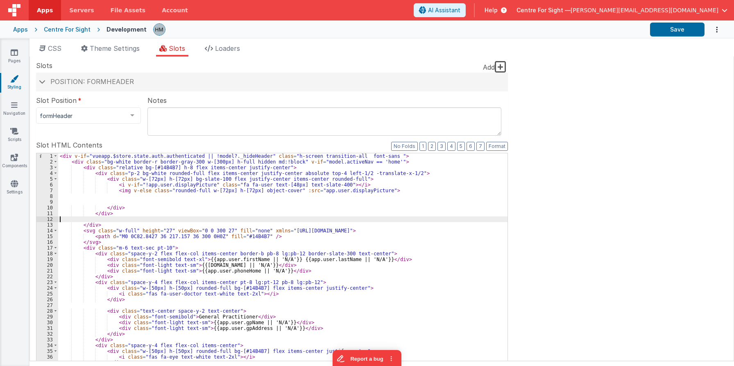
click at [210, 218] on div "< div v-if = "vueapp.$store.state.auth.authenticated || !model?._hideHeader" cl…" at bounding box center [283, 294] width 450 height 283
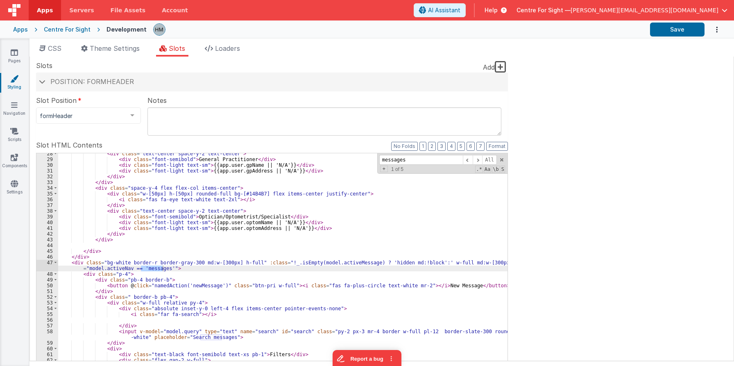
scroll to position [207, 0]
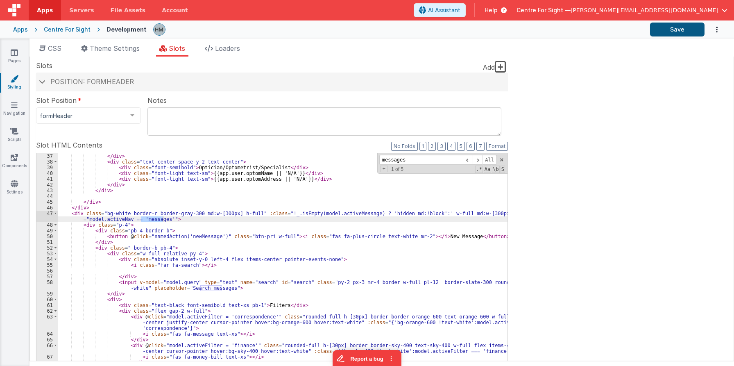
type input "messages"
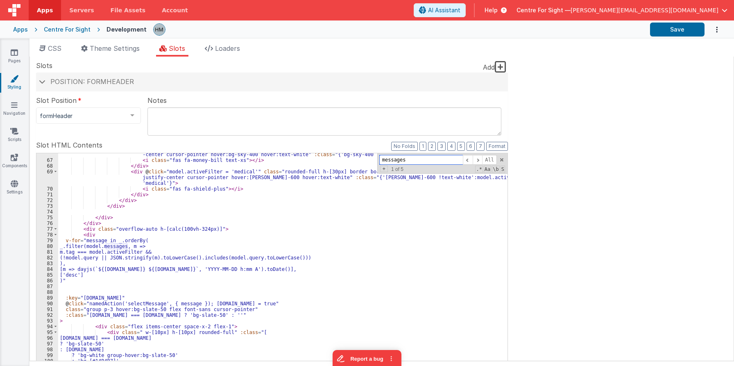
scroll to position [403, 0]
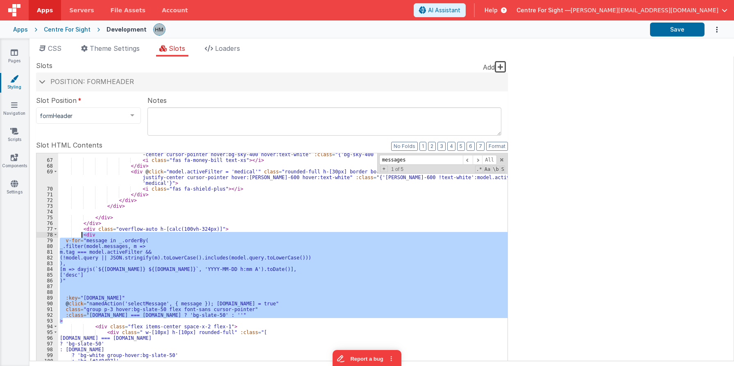
drag, startPoint x: 70, startPoint y: 322, endPoint x: 80, endPoint y: 235, distance: 87.5
click at [80, 235] on div "< div @ click = "model.activeFilter = 'finance'" class = "rounded-full h-[30px]…" at bounding box center [283, 287] width 450 height 283
click at [66, 311] on div "< div @ click = "model.activeFilter = 'finance'" class = "rounded-full h-[30px]…" at bounding box center [283, 286] width 450 height 266
drag, startPoint x: 64, startPoint y: 315, endPoint x: 83, endPoint y: 235, distance: 82.0
click at [83, 235] on div "< div @ click = "model.activeFilter = 'finance'" class = "rounded-full h-[30px]…" at bounding box center [283, 287] width 450 height 283
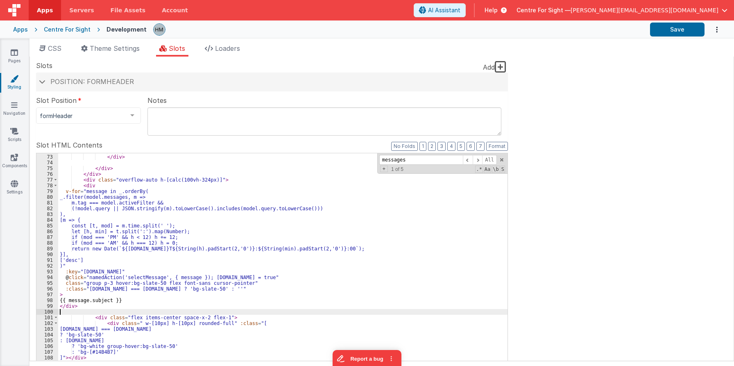
scroll to position [452, 0]
click at [671, 27] on button "Save" at bounding box center [677, 30] width 55 height 14
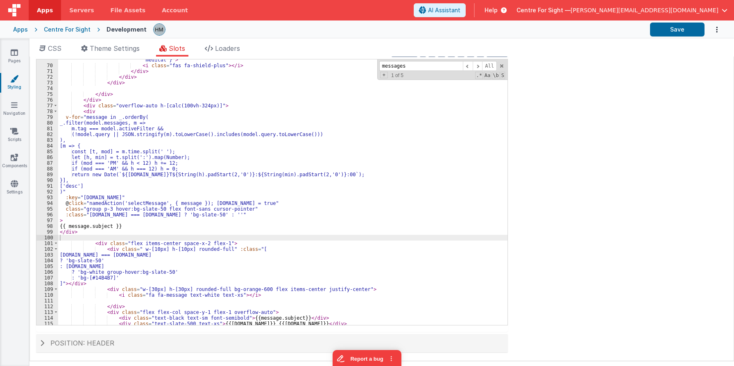
scroll to position [433, 0]
click at [142, 200] on div "< div @ click = "model.activeFilter = 'medical'" class = "rounded-full h-[30px]…" at bounding box center [283, 189] width 450 height 289
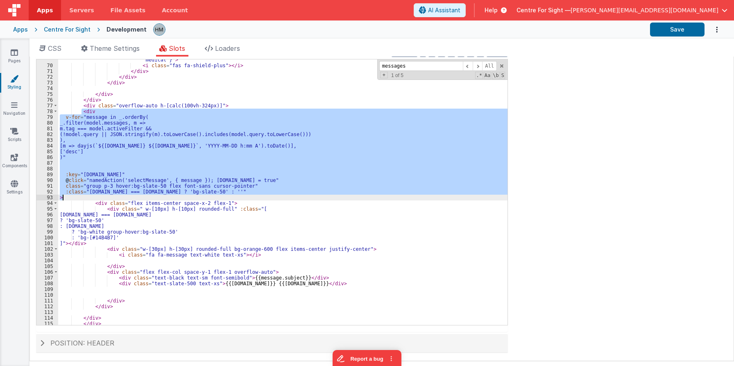
click at [73, 174] on div "< div @ click = "model.activeFilter = 'medical'" class = "rounded-full h-[30px]…" at bounding box center [283, 192] width 450 height 266
drag, startPoint x: 65, startPoint y: 198, endPoint x: 81, endPoint y: 109, distance: 90.4
click at [81, 109] on div "< div @ click = "model.activeFilter = 'medical'" class = "rounded-full h-[30px]…" at bounding box center [283, 189] width 450 height 289
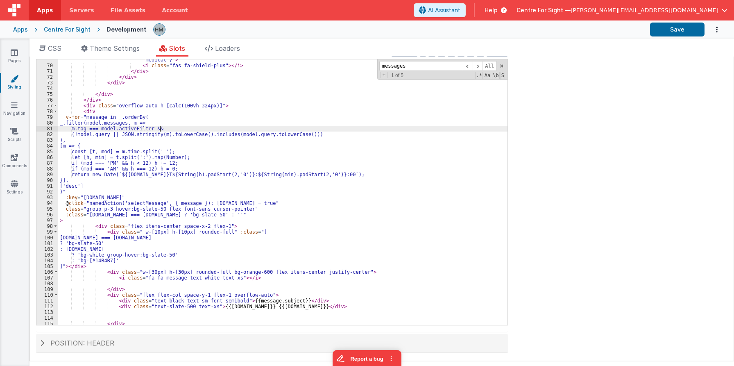
click at [222, 131] on div "< div @ click = "model.activeFilter = 'medical'" class = "rounded-full h-[30px]…" at bounding box center [283, 189] width 450 height 289
click at [670, 27] on button "Save" at bounding box center [677, 30] width 55 height 14
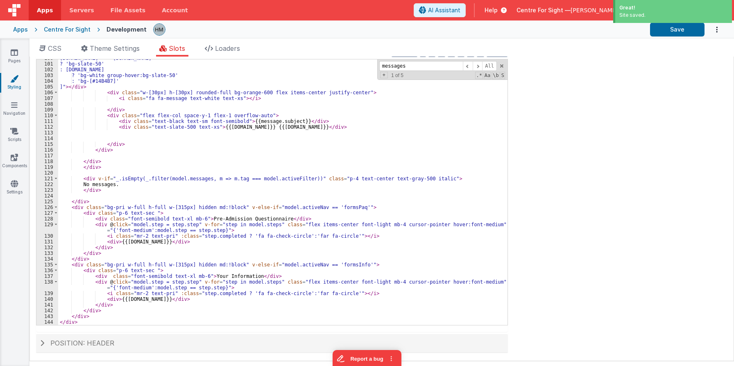
scroll to position [612, 0]
click at [571, 7] on span "Centre For Sight —" at bounding box center [544, 10] width 54 height 8
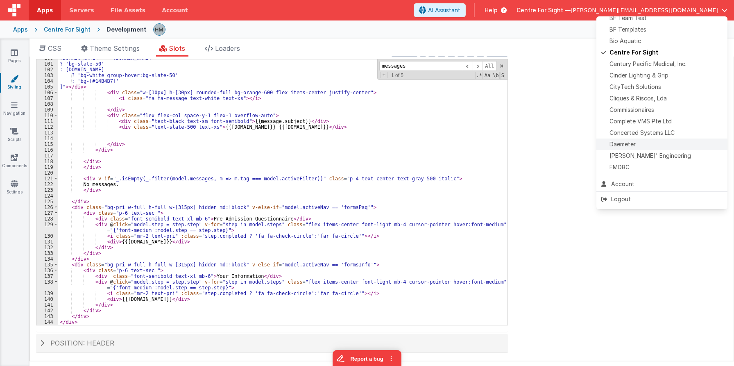
scroll to position [125, 0]
click at [644, 150] on span "[PERSON_NAME]' Engineering" at bounding box center [651, 152] width 82 height 8
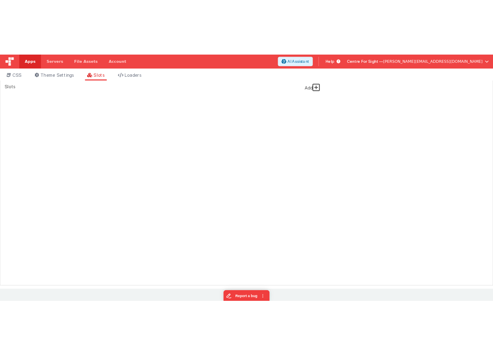
scroll to position [0, 0]
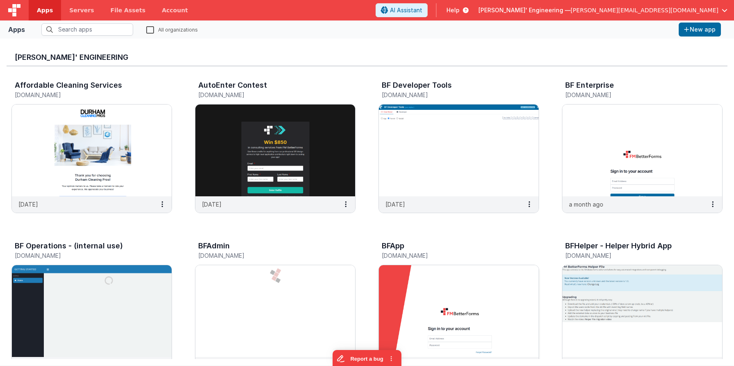
click at [453, 282] on img at bounding box center [459, 311] width 160 height 92
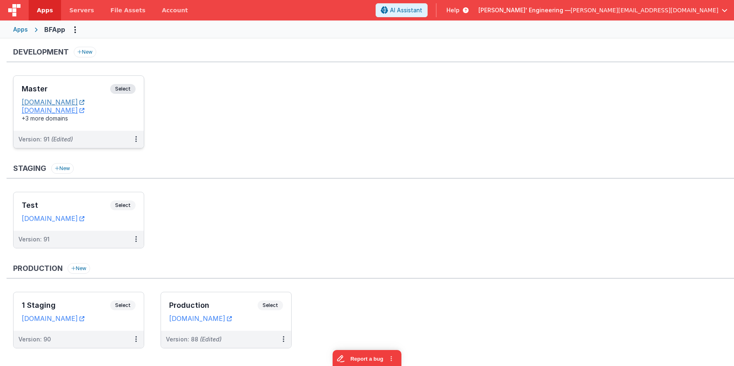
click at [81, 102] on link "[DOMAIN_NAME]" at bounding box center [53, 102] width 63 height 8
click at [67, 219] on link "[DOMAIN_NAME]" at bounding box center [53, 218] width 63 height 8
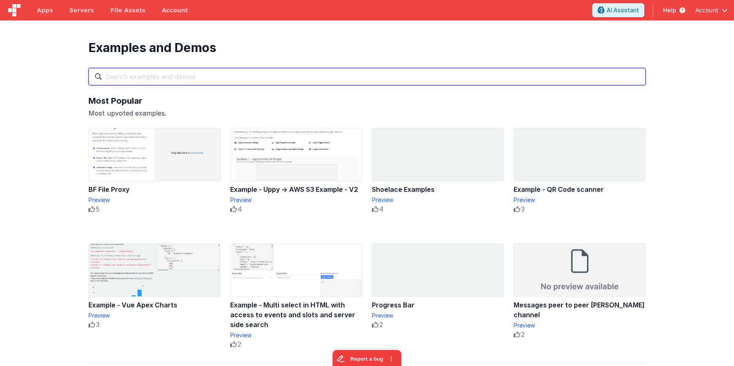
click at [308, 80] on input "text" at bounding box center [367, 76] width 557 height 17
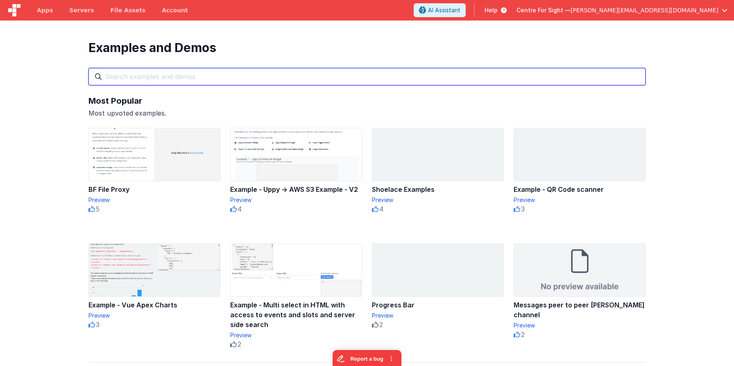
click at [304, 76] on input "text" at bounding box center [367, 76] width 557 height 17
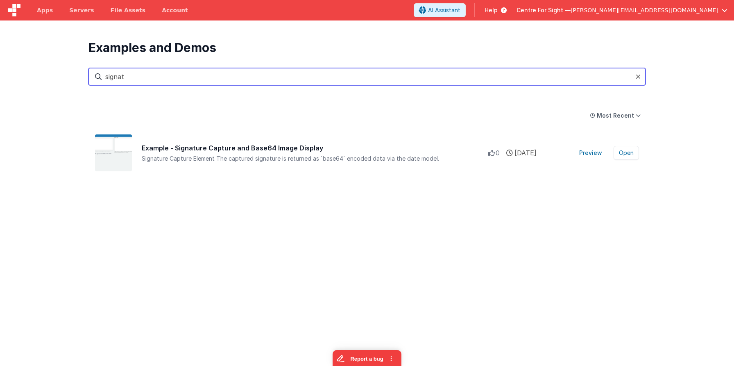
drag, startPoint x: 298, startPoint y: 77, endPoint x: 128, endPoint y: 22, distance: 179.0
click at [283, 76] on input "signat" at bounding box center [367, 76] width 557 height 17
type input "signat"
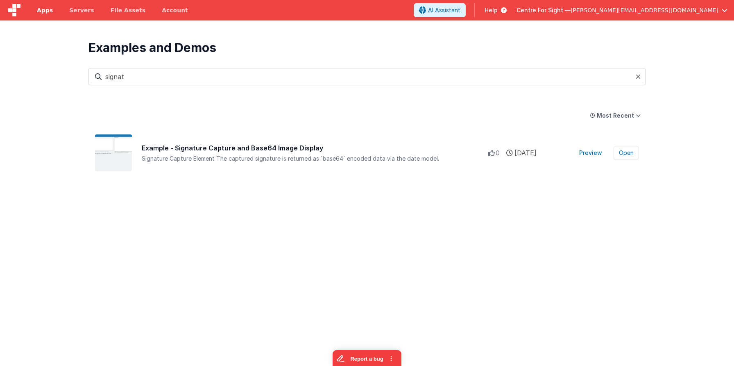
click at [39, 9] on span "Apps" at bounding box center [45, 10] width 16 height 8
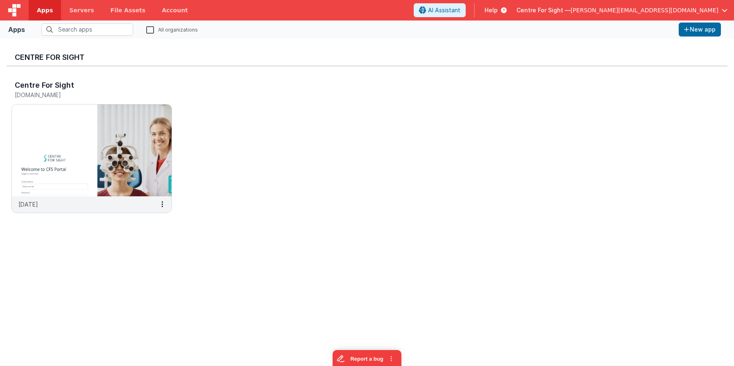
drag, startPoint x: 152, startPoint y: 29, endPoint x: 113, endPoint y: 32, distance: 39.1
click at [151, 30] on label "All organizations" at bounding box center [172, 29] width 52 height 8
click at [0, 0] on input "All organizations" at bounding box center [0, 0] width 0 height 0
click at [105, 33] on input "text" at bounding box center [87, 29] width 92 height 12
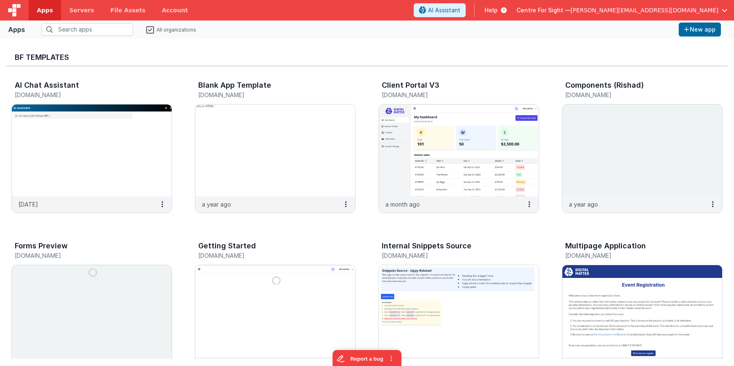
click at [152, 31] on label "All organizations" at bounding box center [171, 29] width 50 height 8
click at [0, 0] on input "All organizations" at bounding box center [0, 0] width 0 height 0
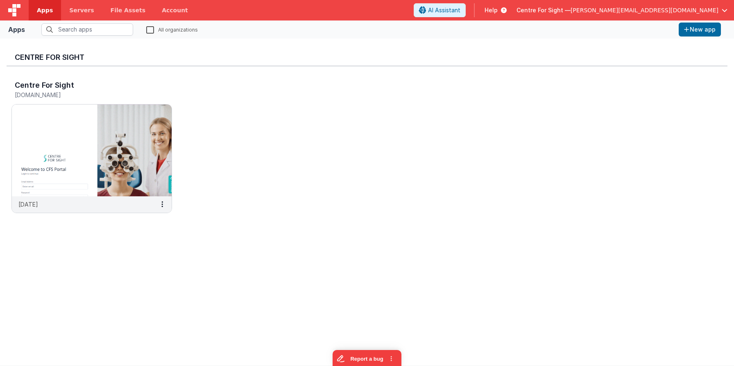
click at [571, 7] on span "Centre For Sight —" at bounding box center [544, 10] width 54 height 8
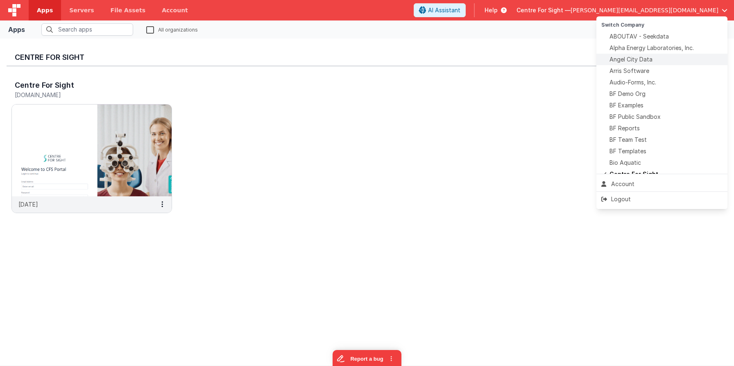
click at [651, 60] on span "Angel City Data" at bounding box center [631, 59] width 43 height 8
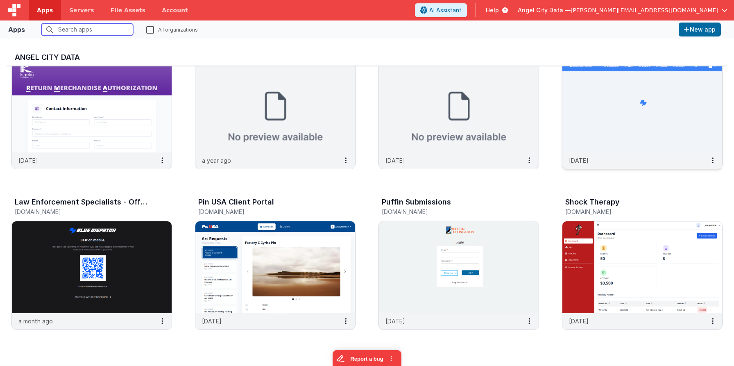
scroll to position [689, 0]
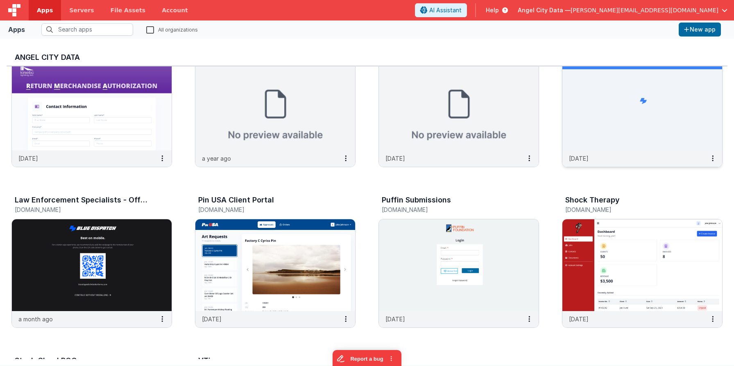
click at [604, 144] on img at bounding box center [643, 105] width 160 height 92
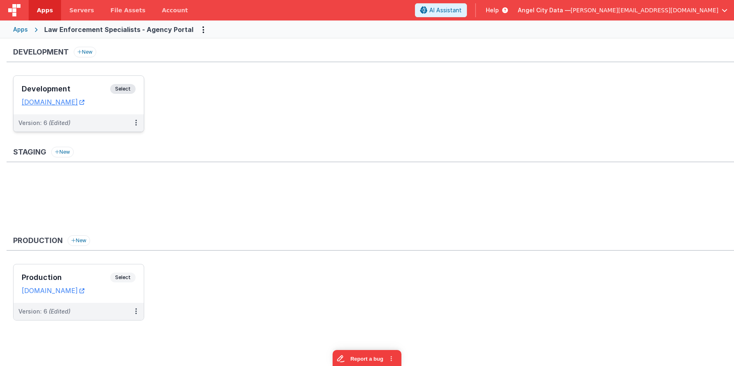
click at [90, 80] on div "Development Select URLs bluedispatchagency.clientportal.cloud" at bounding box center [79, 95] width 130 height 39
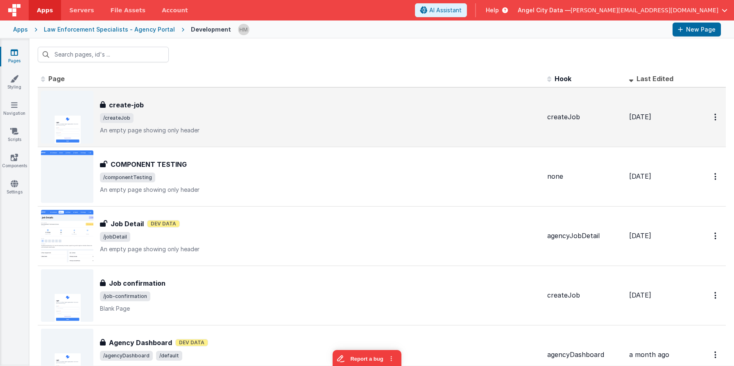
click at [357, 104] on div "create-job" at bounding box center [320, 105] width 441 height 10
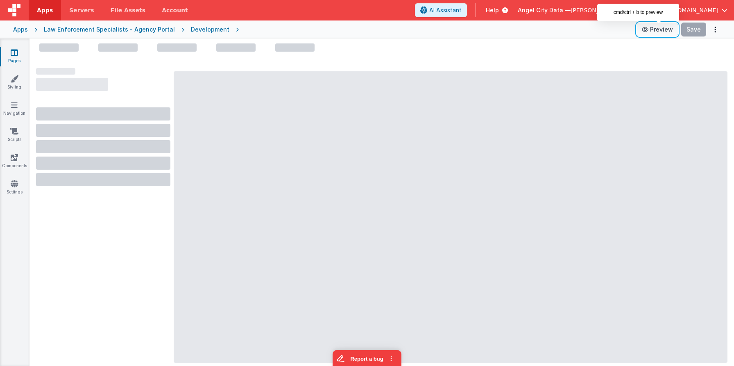
click at [661, 31] on button "Preview" at bounding box center [657, 29] width 41 height 13
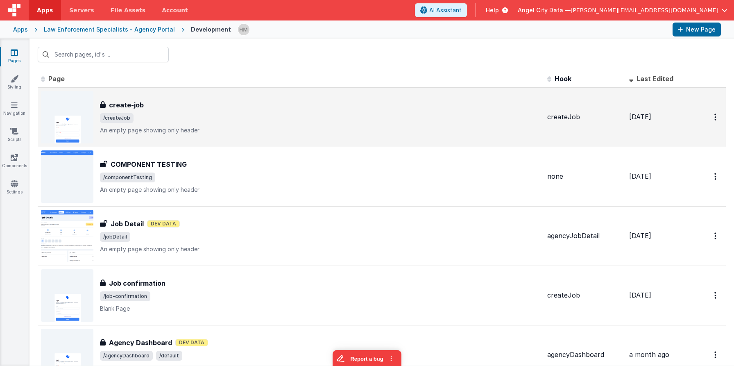
drag, startPoint x: 270, startPoint y: 341, endPoint x: 288, endPoint y: 146, distance: 195.9
click at [282, 120] on span "/createJob" at bounding box center [320, 118] width 441 height 10
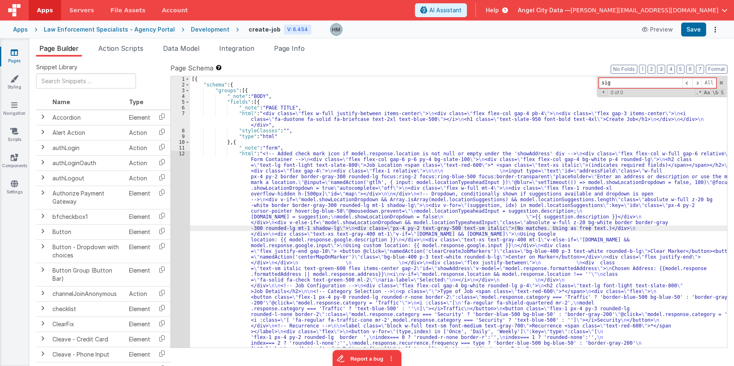
type input "si"
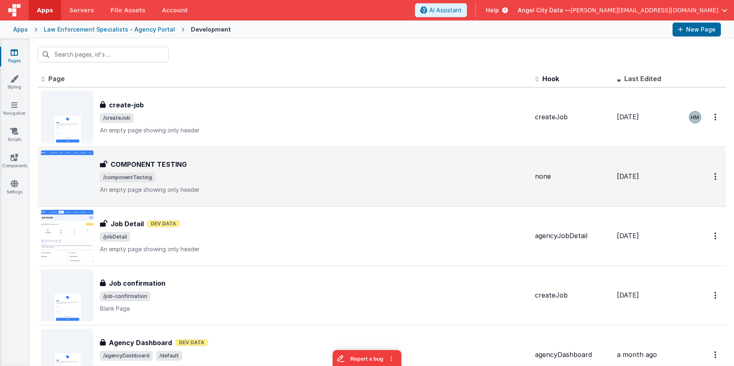
click at [336, 169] on div "COMPONENT TESTING COMPONENT TESTING /componentTesting An empty page showing onl…" at bounding box center [314, 176] width 429 height 34
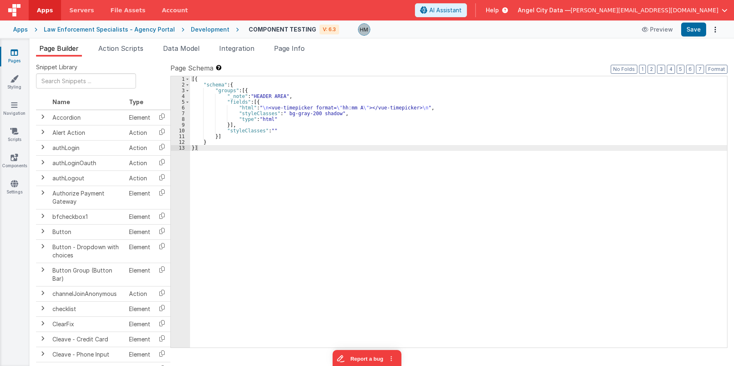
click at [363, 182] on div "[{ "schema" : { "groups" : [{ "_note" : "HEADER AREA" , "fields" : [{ "html" : …" at bounding box center [458, 217] width 537 height 283
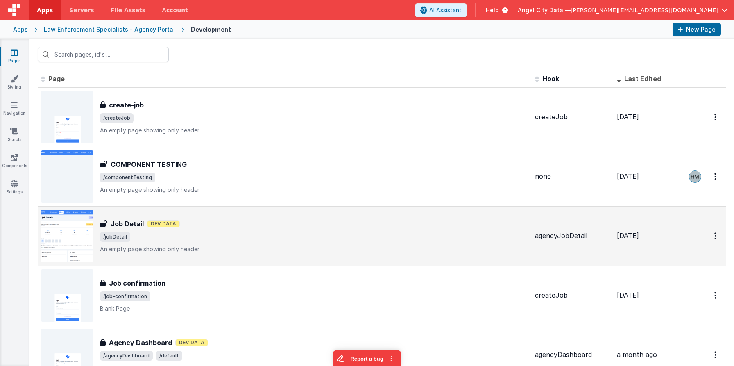
click at [354, 226] on div "Job Detail Dev Data" at bounding box center [314, 224] width 429 height 10
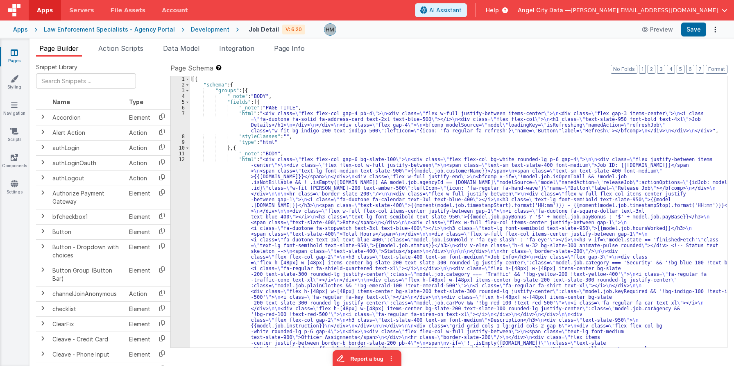
click at [355, 189] on div "[{ "schema" : { "groups" : [{ "_note" : "BODY" , "fields" : [{ "_note" : "PAGE …" at bounding box center [458, 366] width 537 height 581
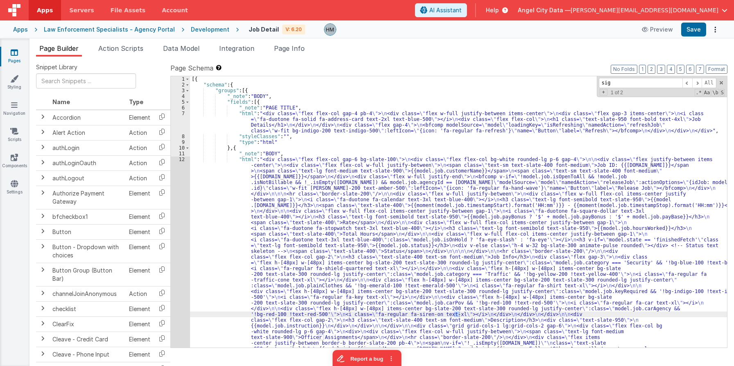
type input "sign"
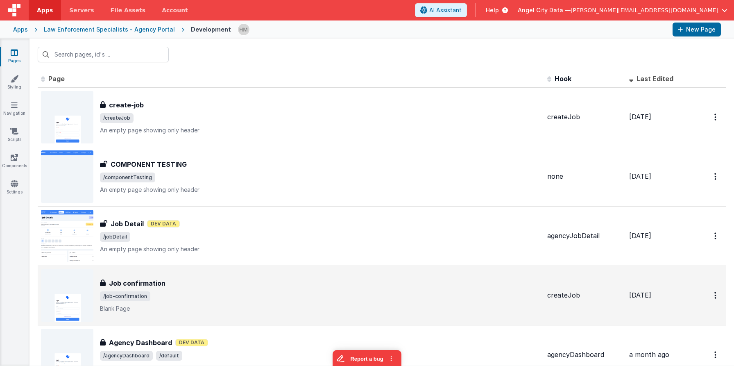
click at [296, 286] on div "Job confirmation" at bounding box center [320, 283] width 441 height 10
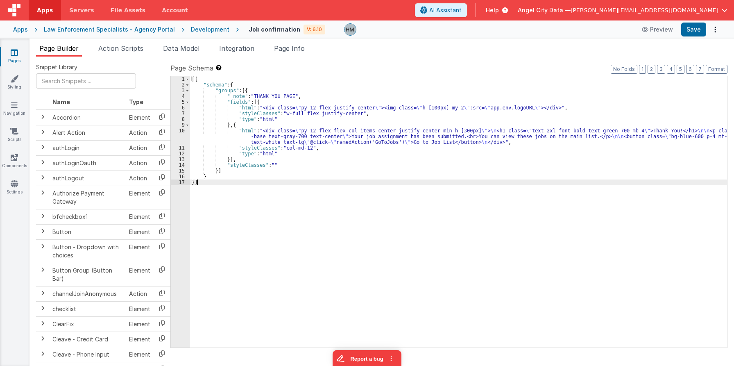
click at [352, 225] on div "[{ "schema" : { "groups" : [{ "_note" : "THANK YOU PAGE" , "fields" : [{ "html"…" at bounding box center [458, 217] width 537 height 283
type input "sign"
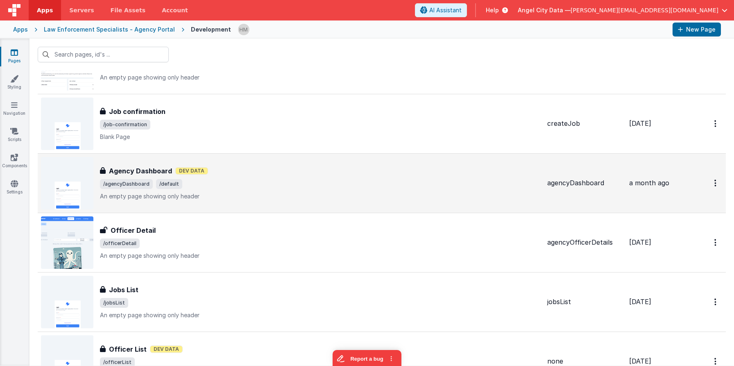
scroll to position [197, 0]
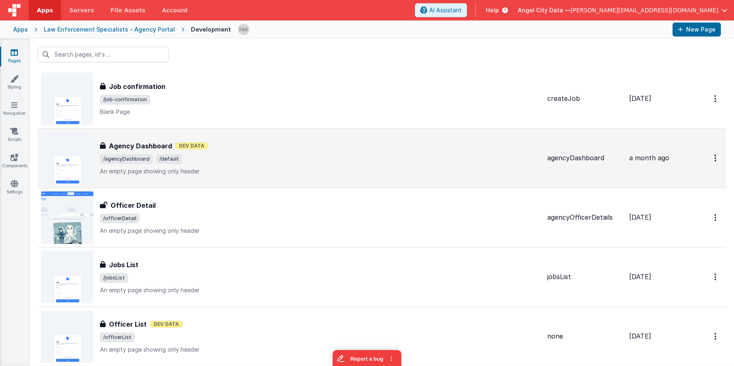
click at [336, 145] on div "Agency Dashboard Agency Dashboard Dev Data /agencyDashboard /default An empty p…" at bounding box center [291, 158] width 500 height 52
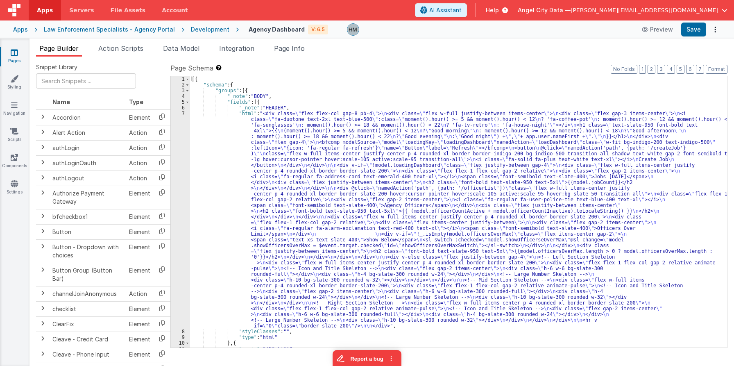
click at [436, 189] on div "[{ "schema" : { "groups" : [{ "_note" : "BODY" , "fields" : [{ "_note" : "HEADE…" at bounding box center [458, 343] width 537 height 535
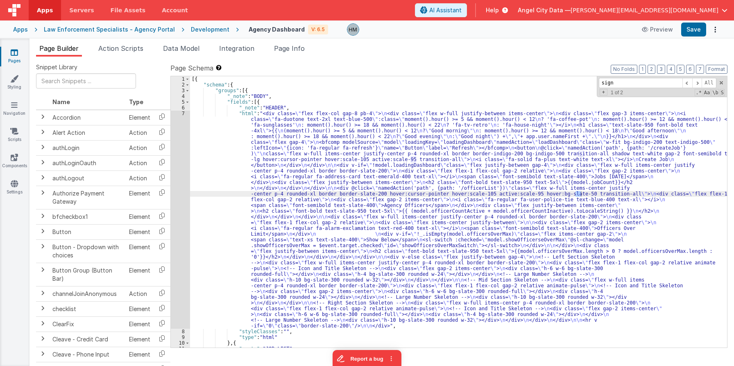
scroll to position [249, 0]
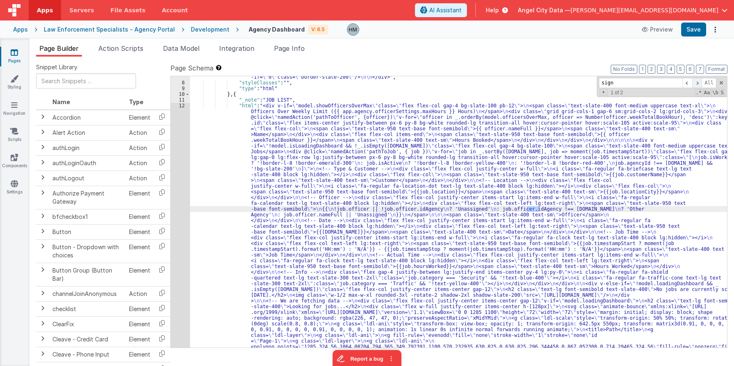
type input "sign"
click at [696, 82] on span at bounding box center [698, 83] width 10 height 10
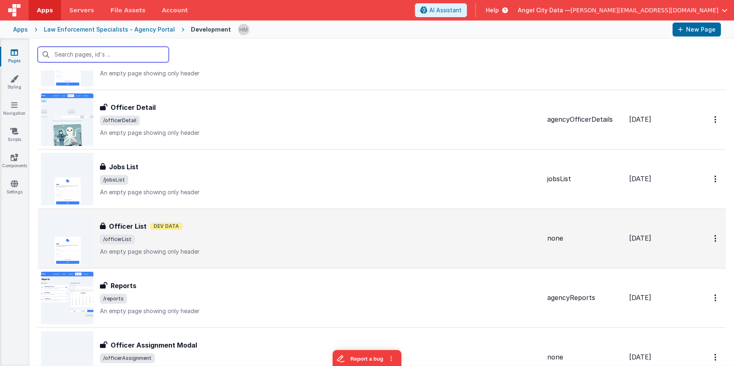
scroll to position [295, 0]
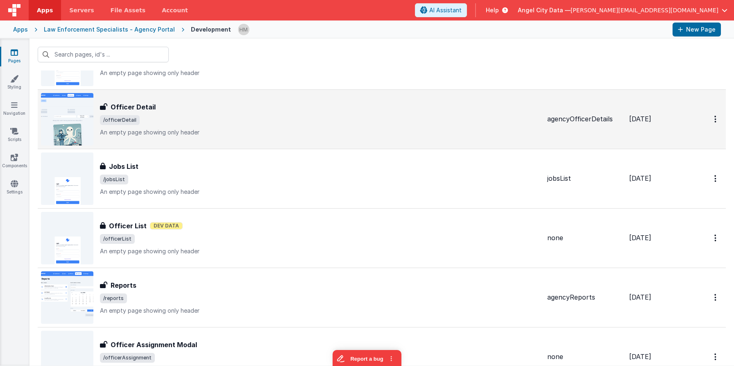
click at [278, 129] on p "An empty page showing only header" at bounding box center [320, 132] width 441 height 8
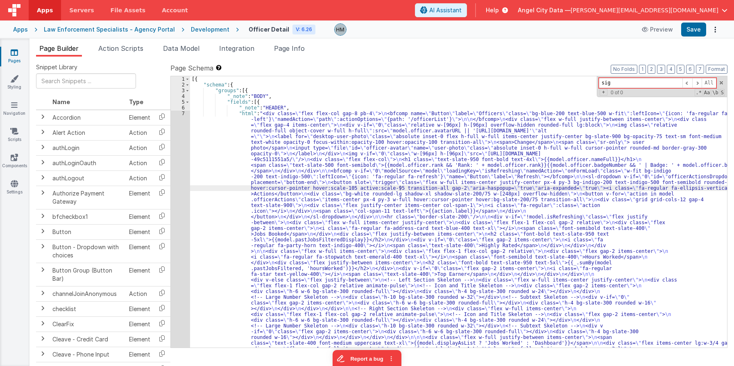
type input "sign"
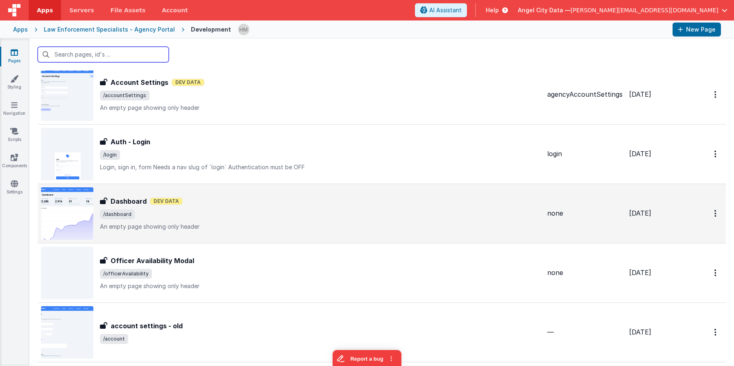
scroll to position [1279, 0]
